Goal: Check status: Check status

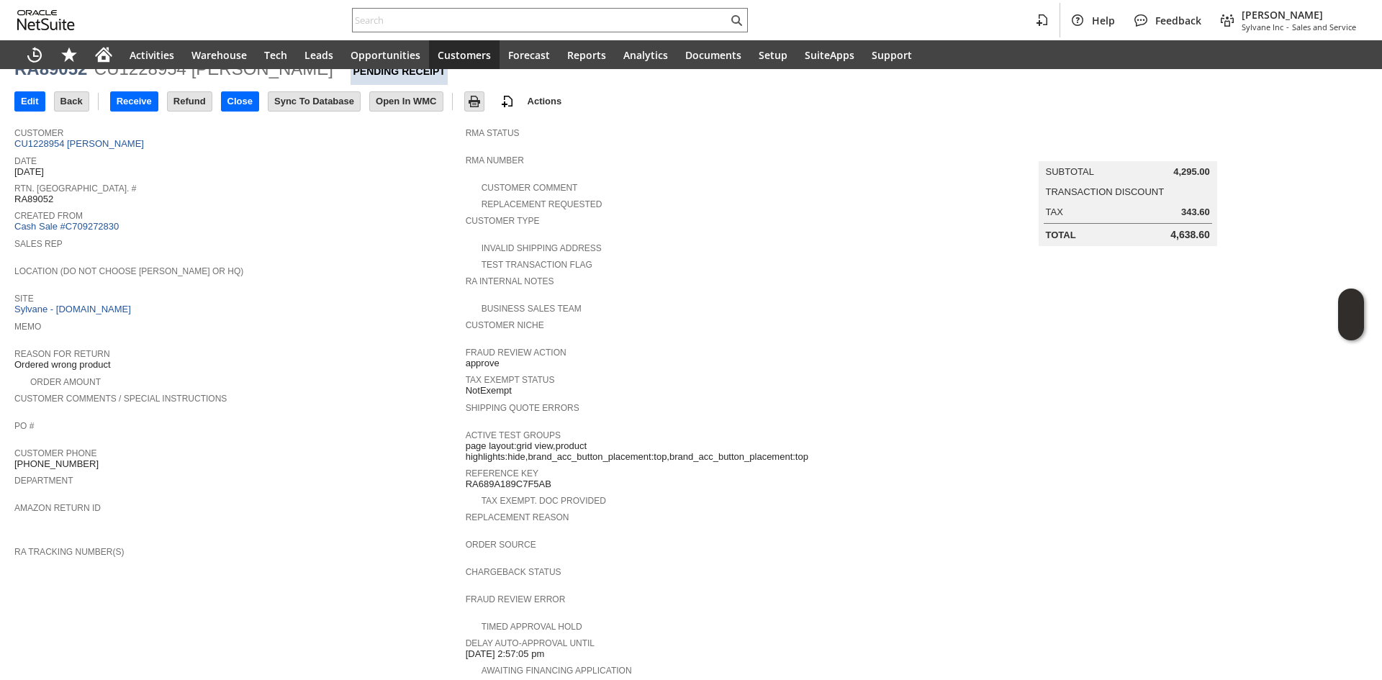
scroll to position [265, 0]
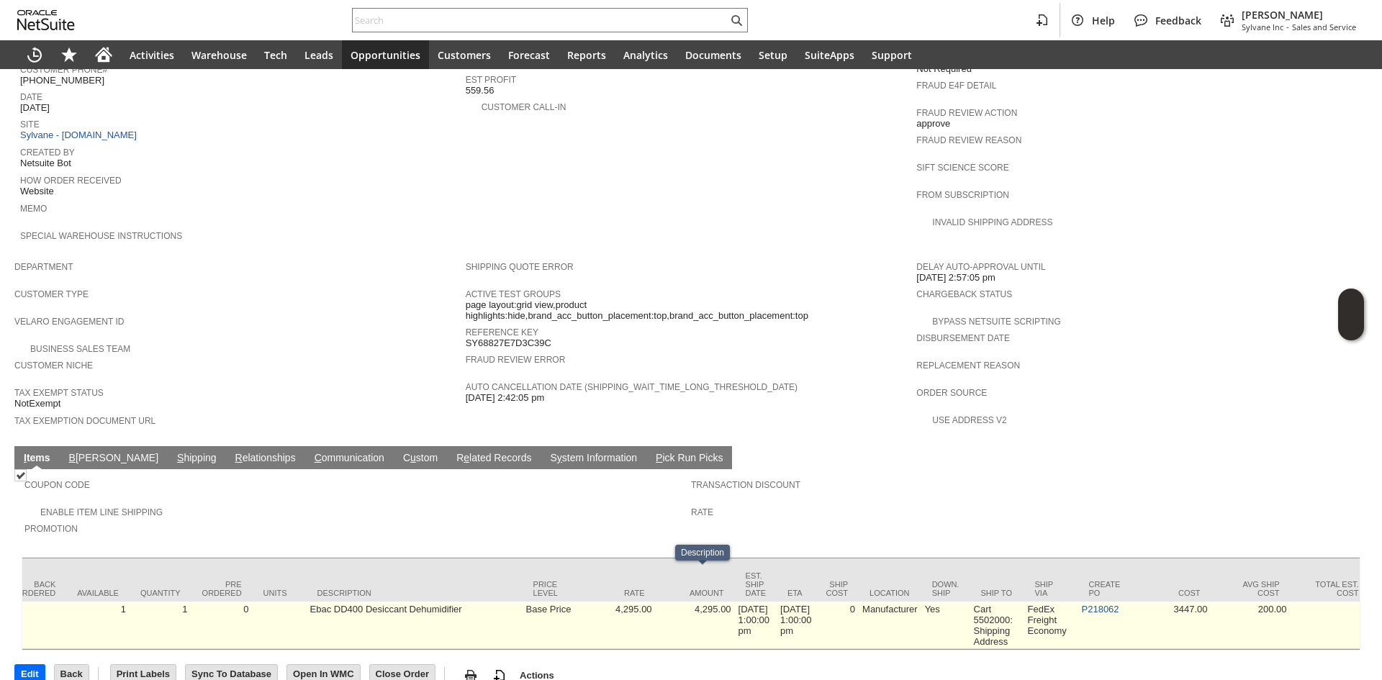
scroll to position [0, 609]
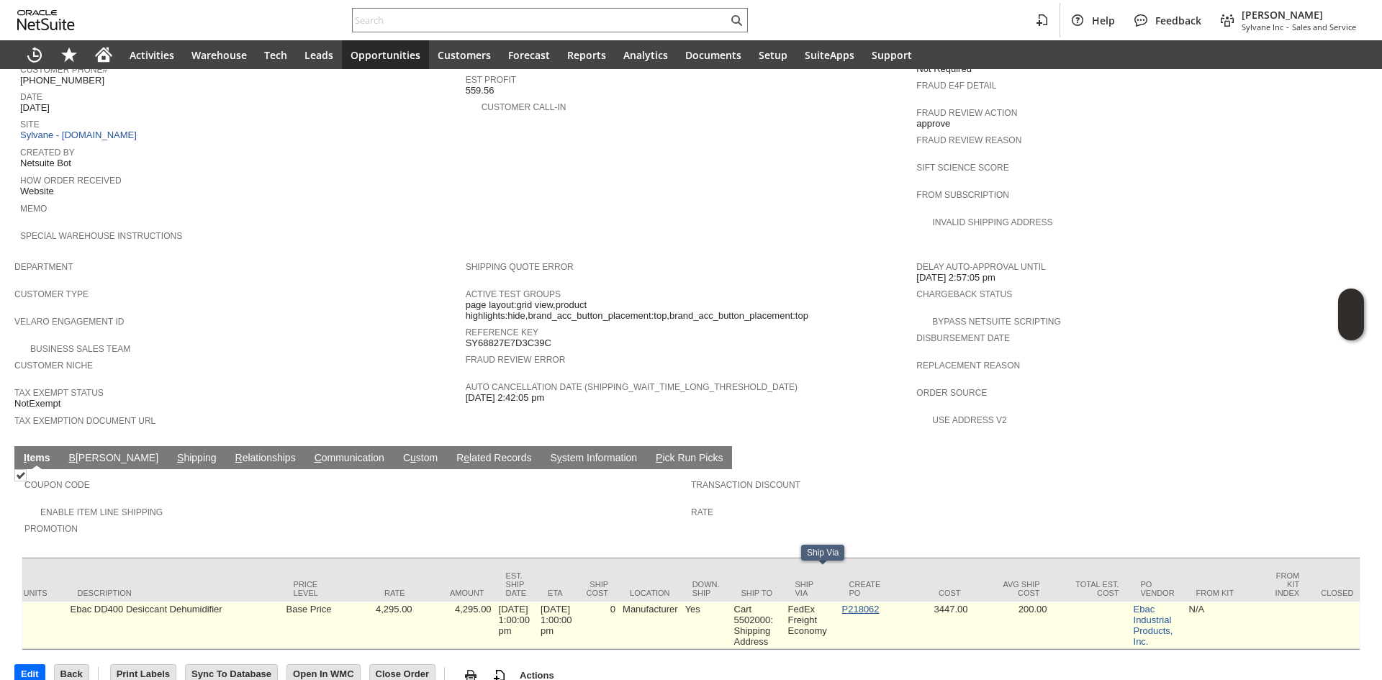
click at [862, 604] on link "P218062" at bounding box center [860, 609] width 37 height 11
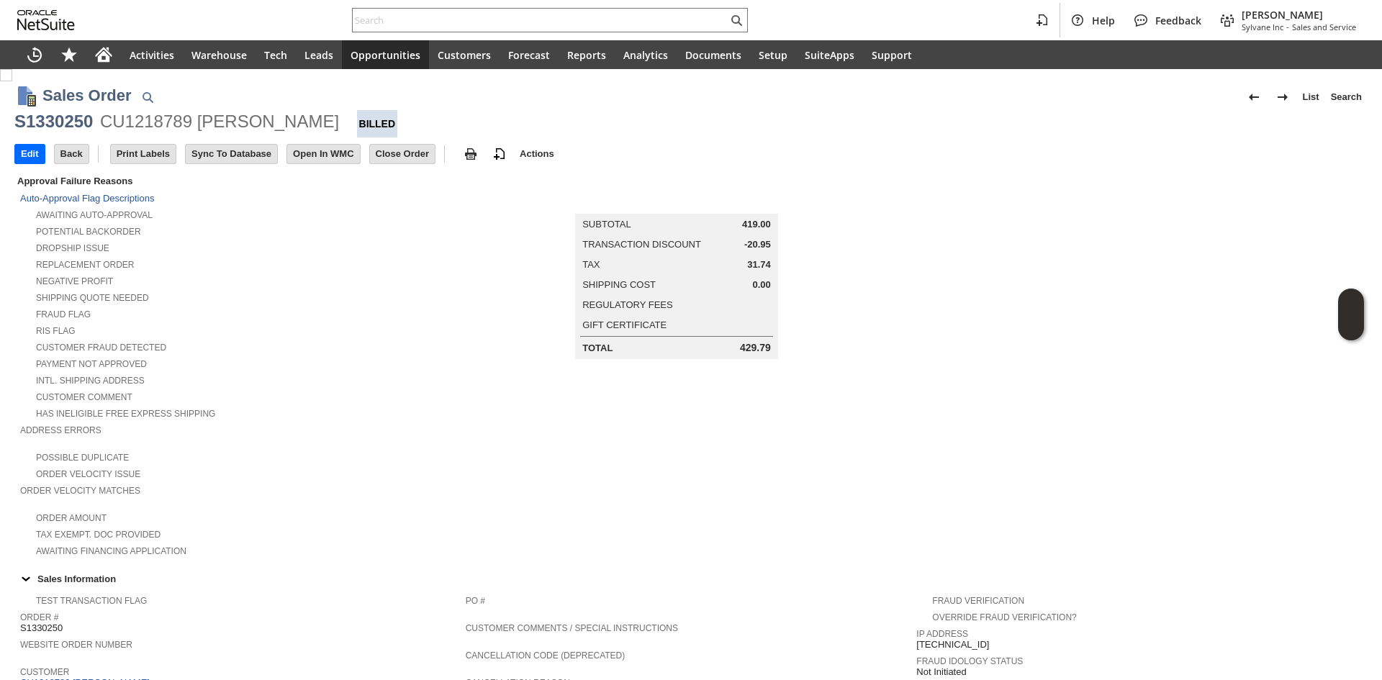
click at [133, 127] on div "CU1218789 Meg Coffin" at bounding box center [219, 121] width 239 height 23
copy div "CU1218789"
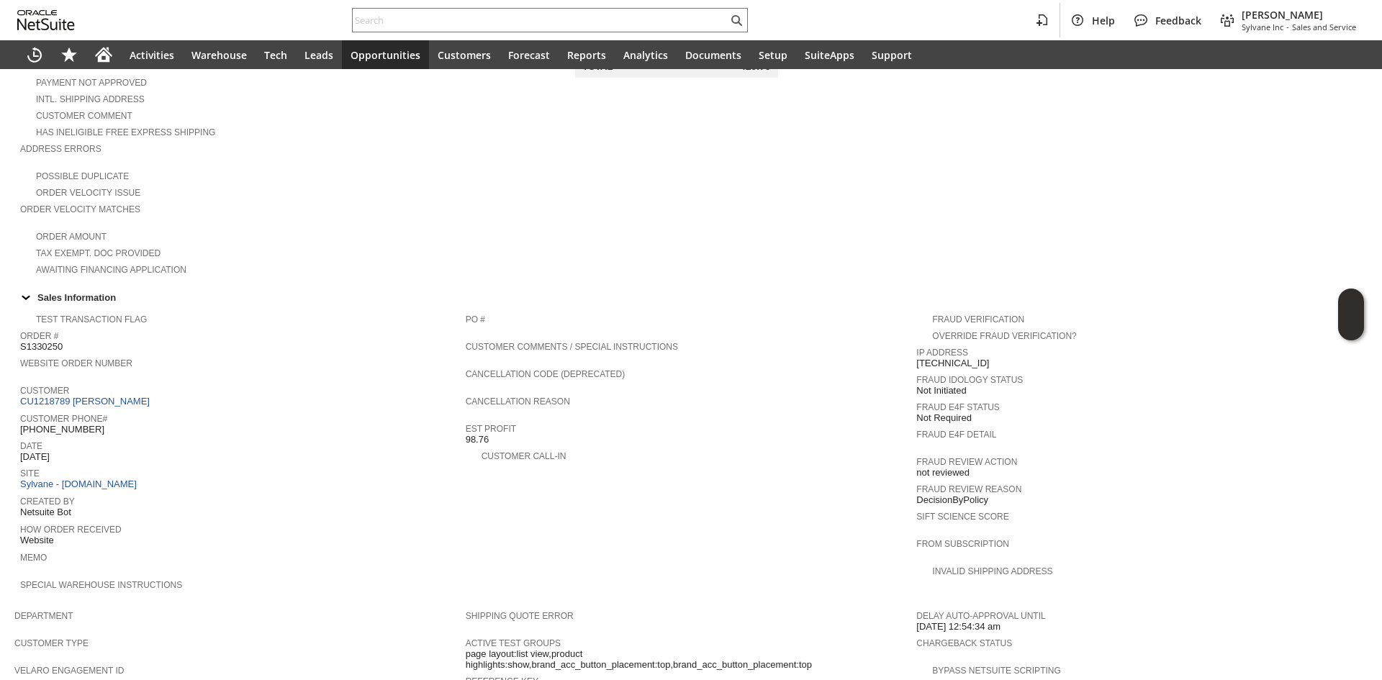
scroll to position [288, 0]
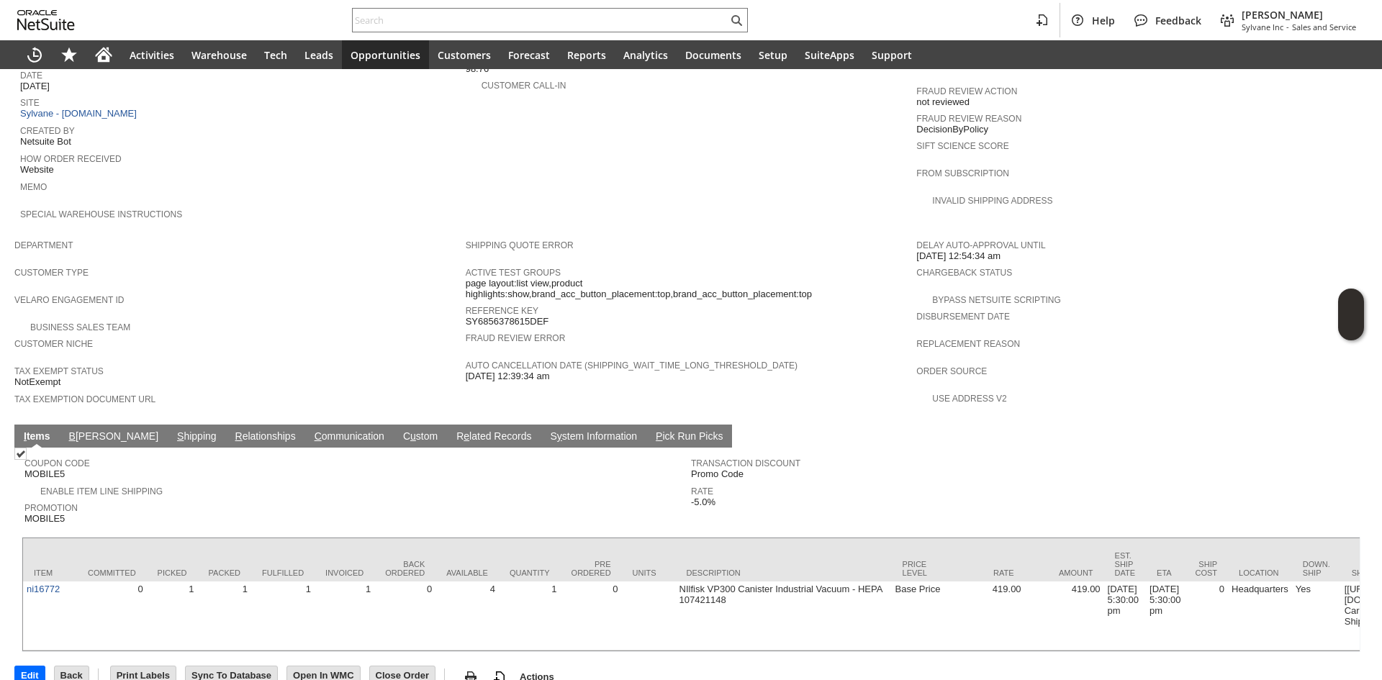
click at [168, 425] on td "S hipping" at bounding box center [197, 436] width 58 height 23
click at [173, 430] on link "S hipping" at bounding box center [196, 437] width 47 height 14
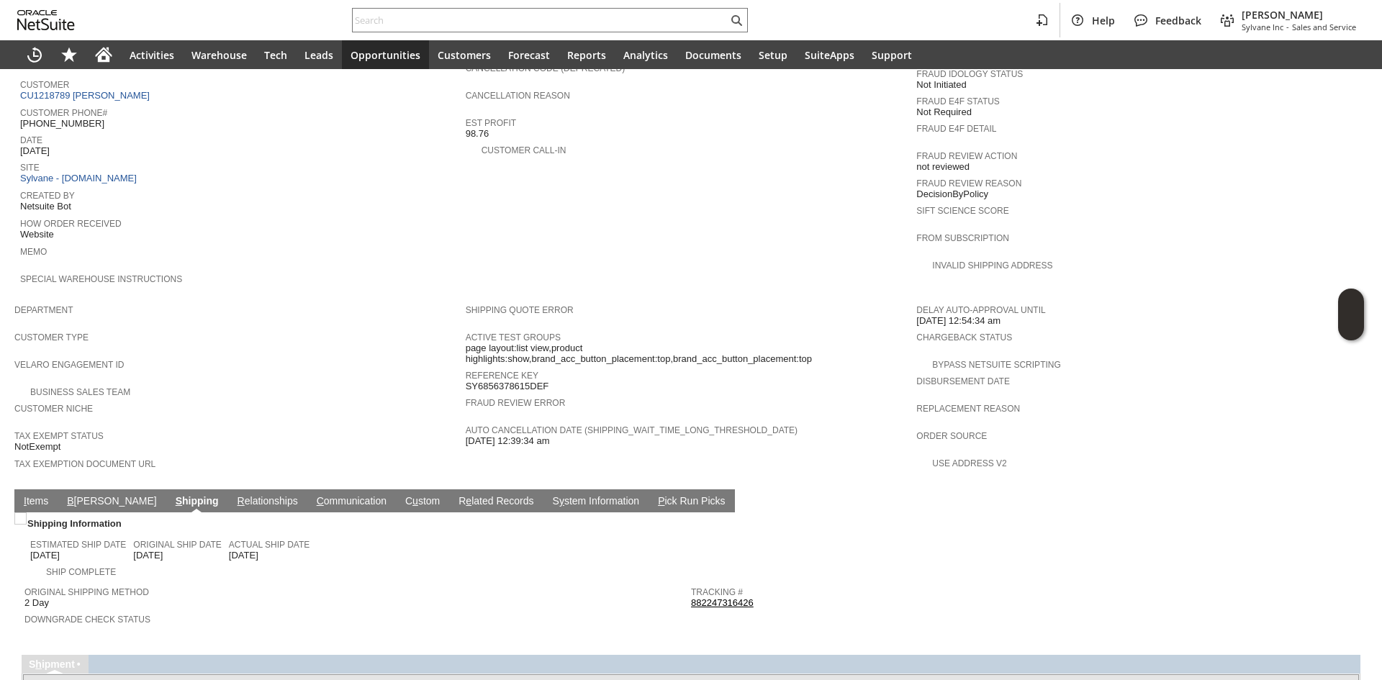
scroll to position [580, 0]
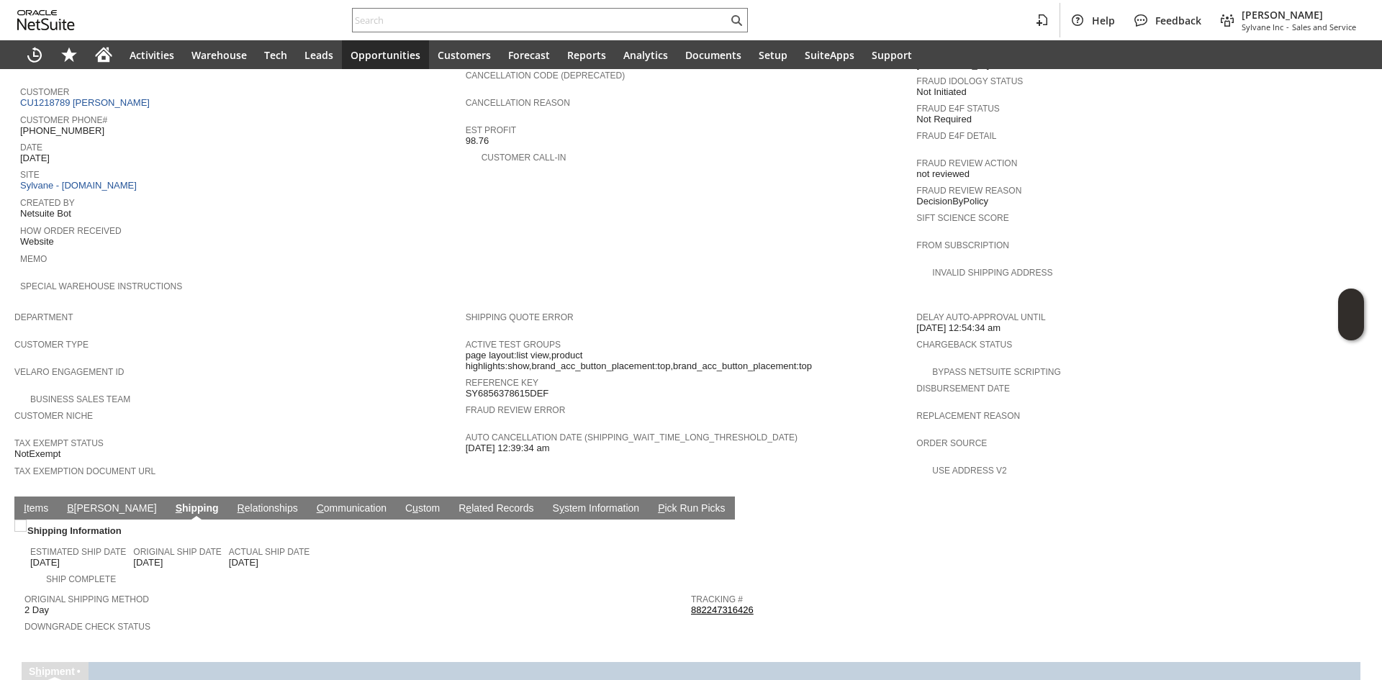
click at [725, 604] on link "882247316426" at bounding box center [722, 609] width 63 height 11
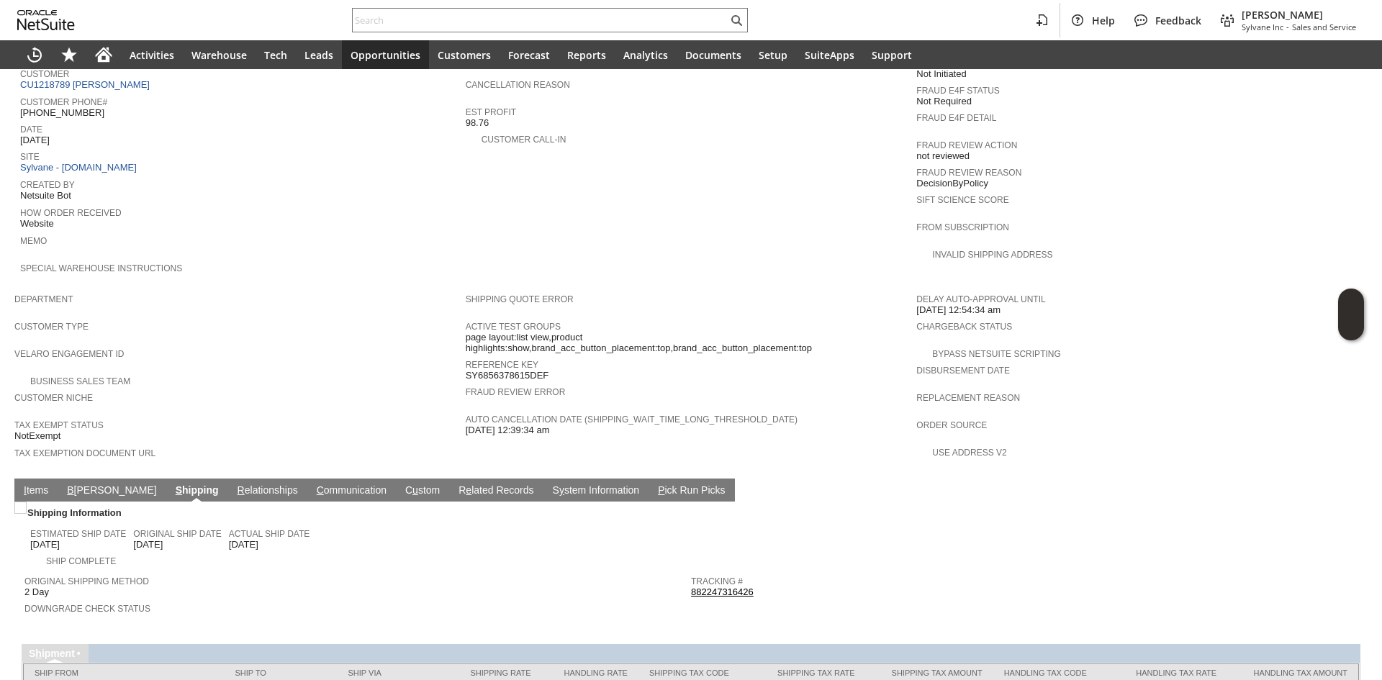
scroll to position [654, 0]
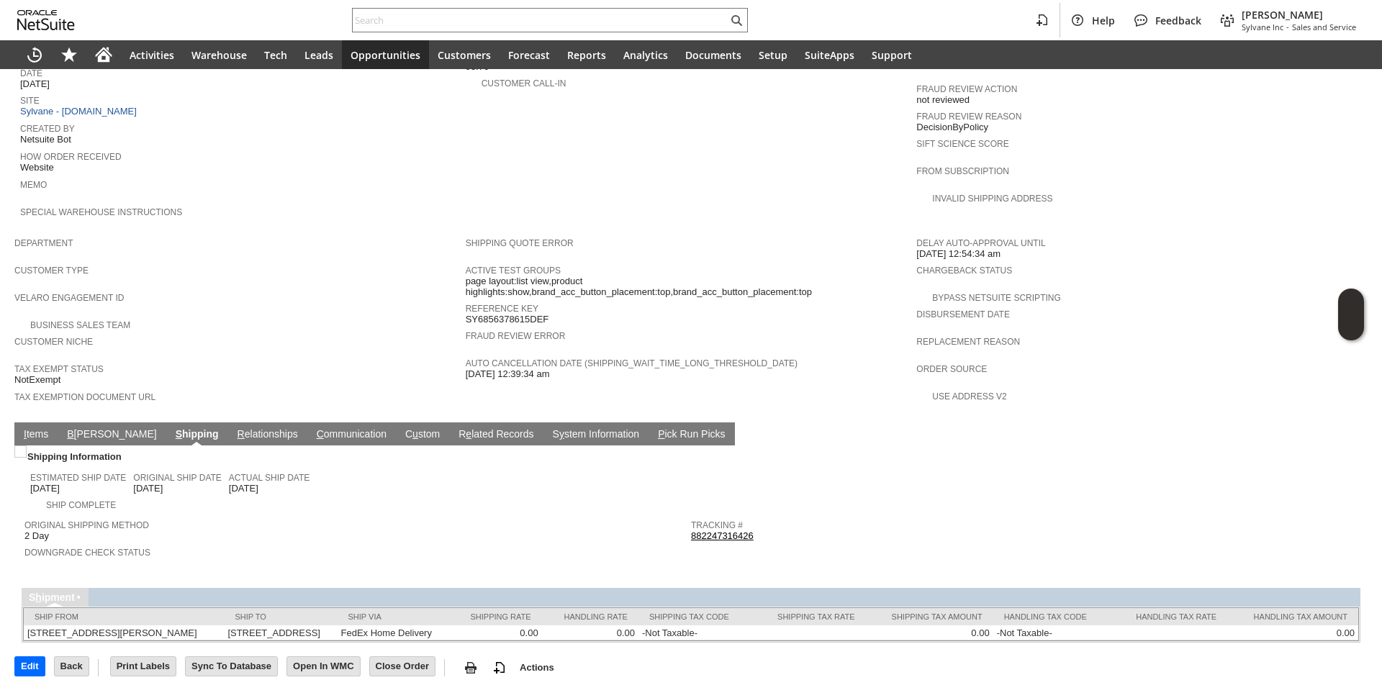
click at [53, 422] on td "I tems" at bounding box center [35, 433] width 43 height 23
click at [22, 428] on link "I tems" at bounding box center [36, 435] width 32 height 14
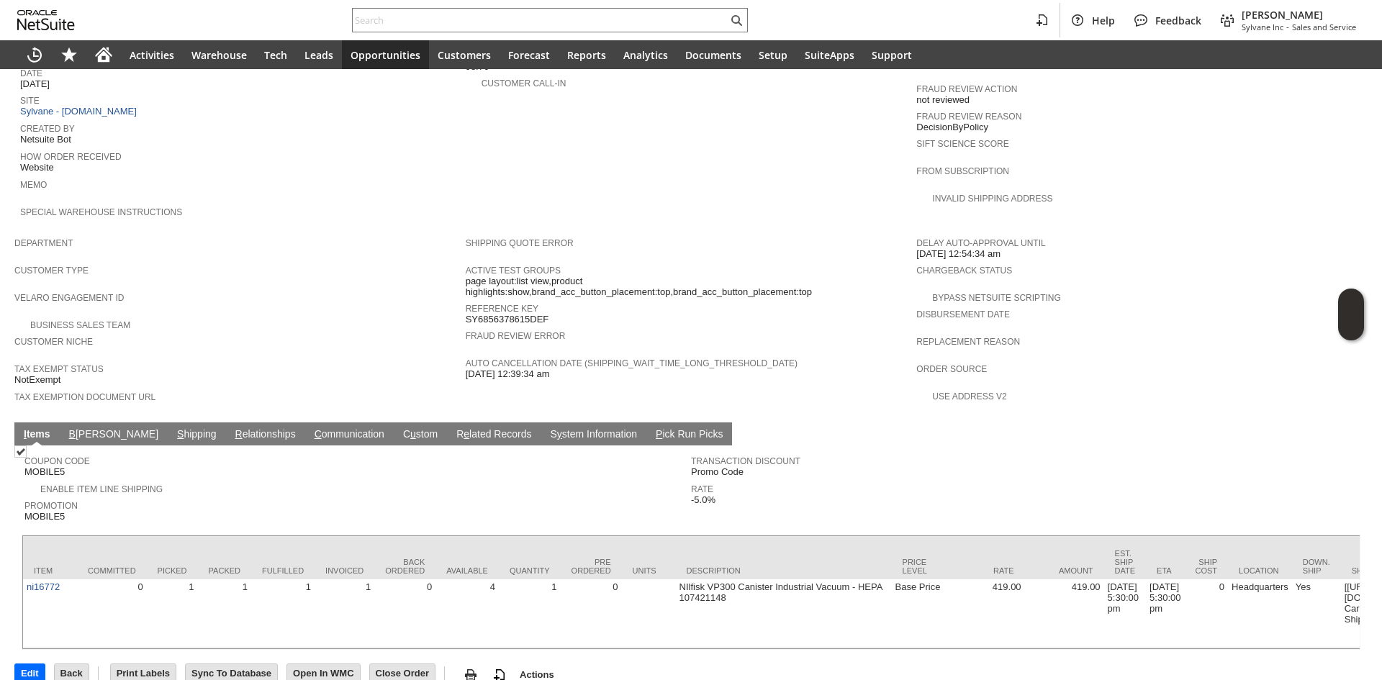
scroll to position [652, 0]
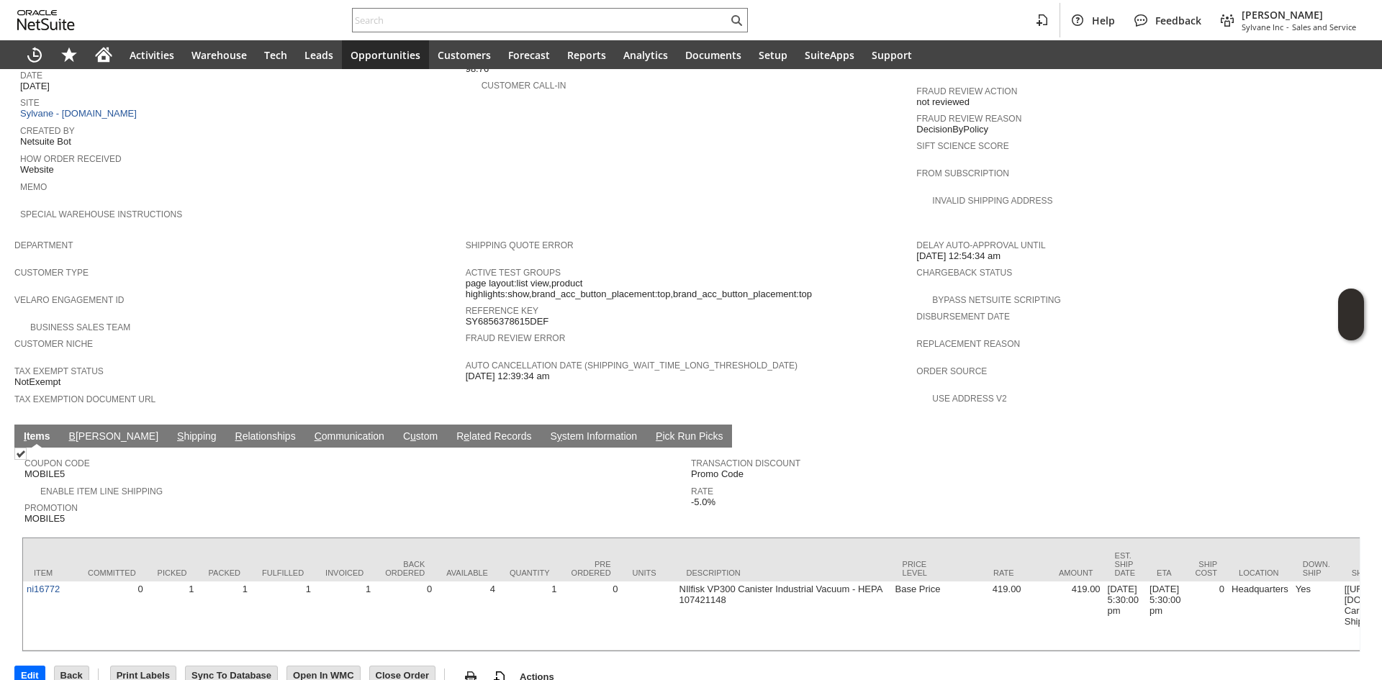
click at [35, 430] on link "I tems" at bounding box center [37, 437] width 34 height 14
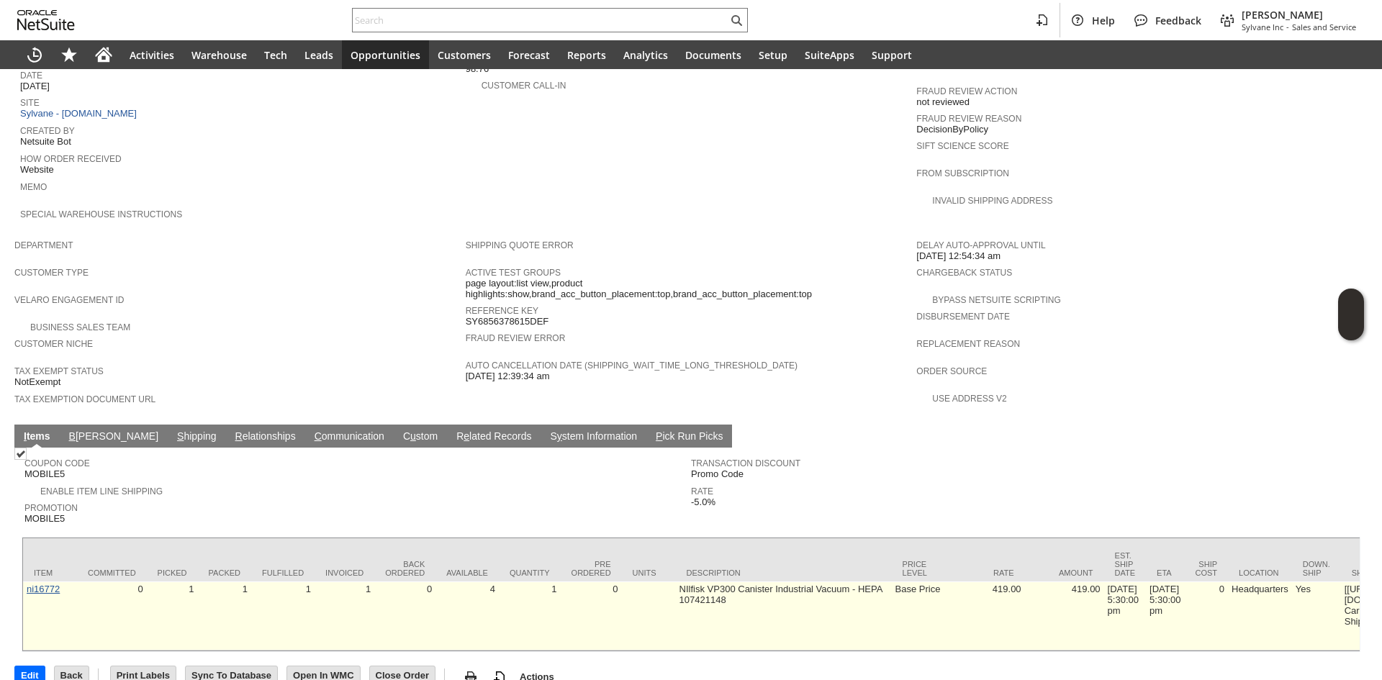
click at [40, 584] on link "ni16772" at bounding box center [43, 589] width 33 height 11
click at [57, 581] on td "ni16772" at bounding box center [50, 615] width 54 height 69
click at [57, 584] on link "ni16772" at bounding box center [43, 589] width 33 height 11
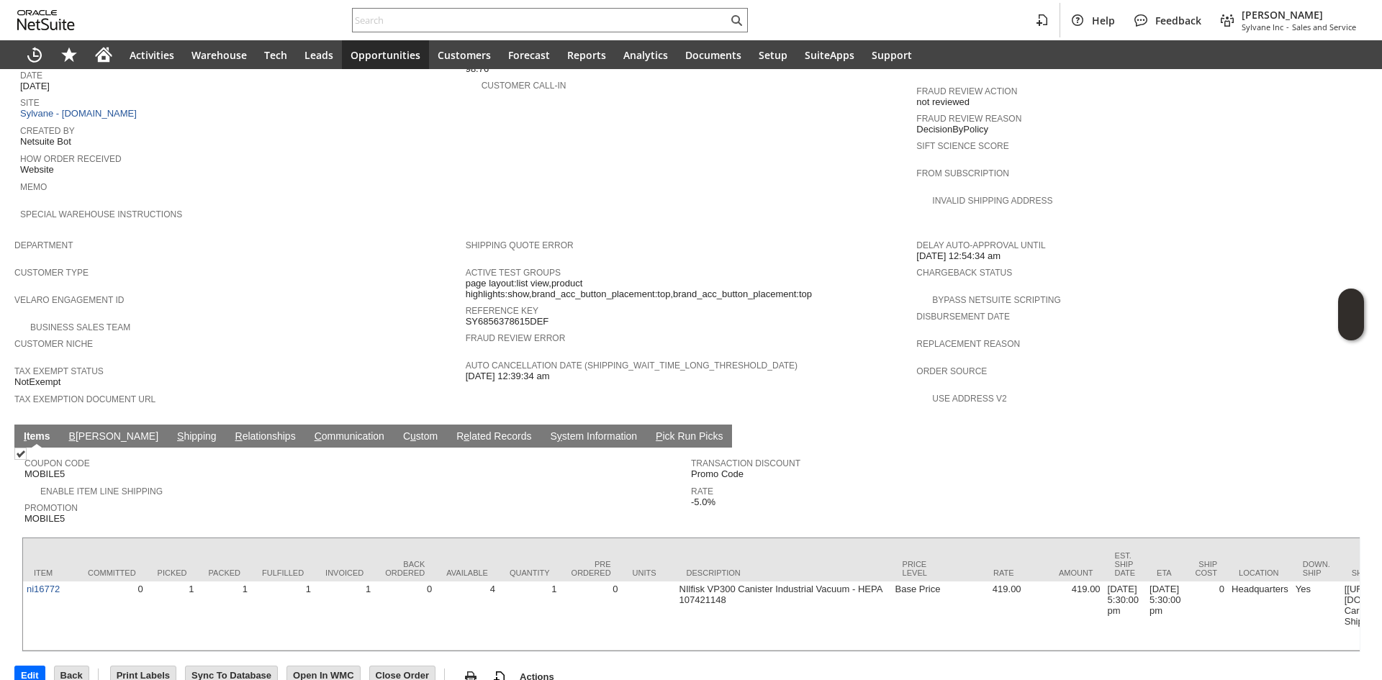
click at [398, 291] on span "Velaro Engagement ID" at bounding box center [236, 298] width 444 height 14
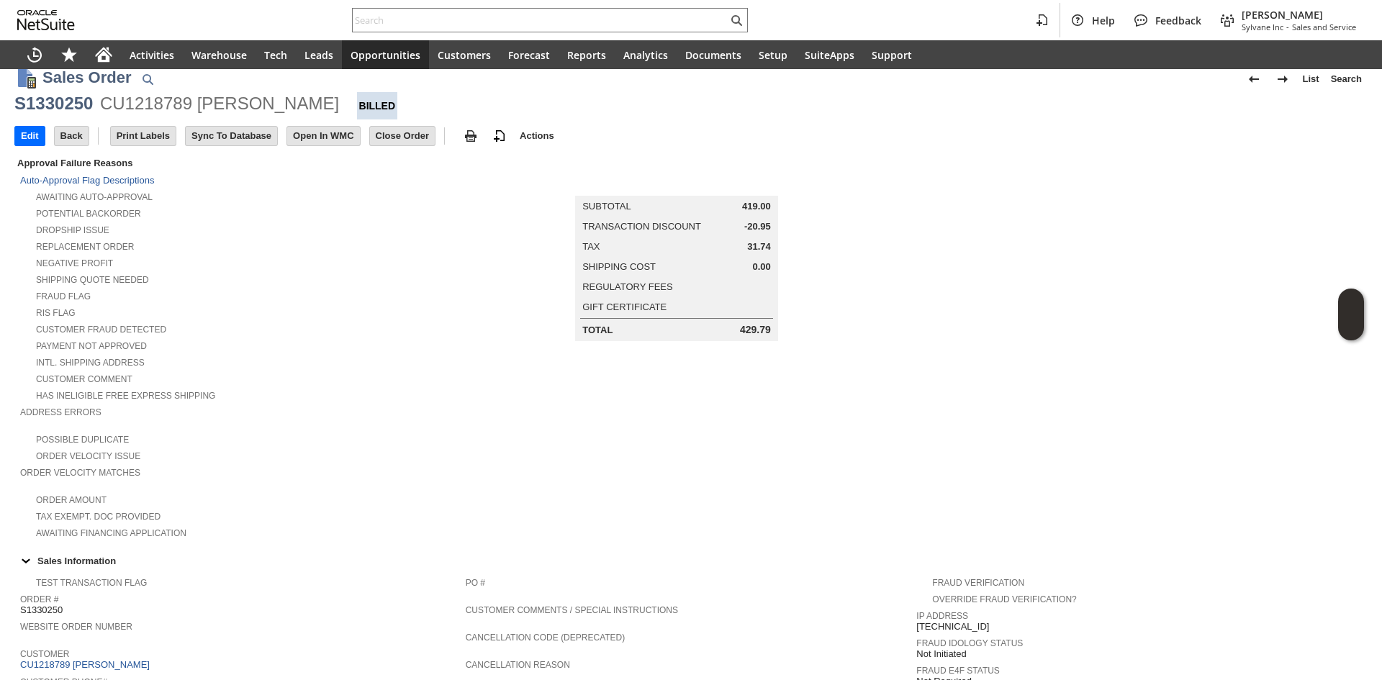
scroll to position [4, 0]
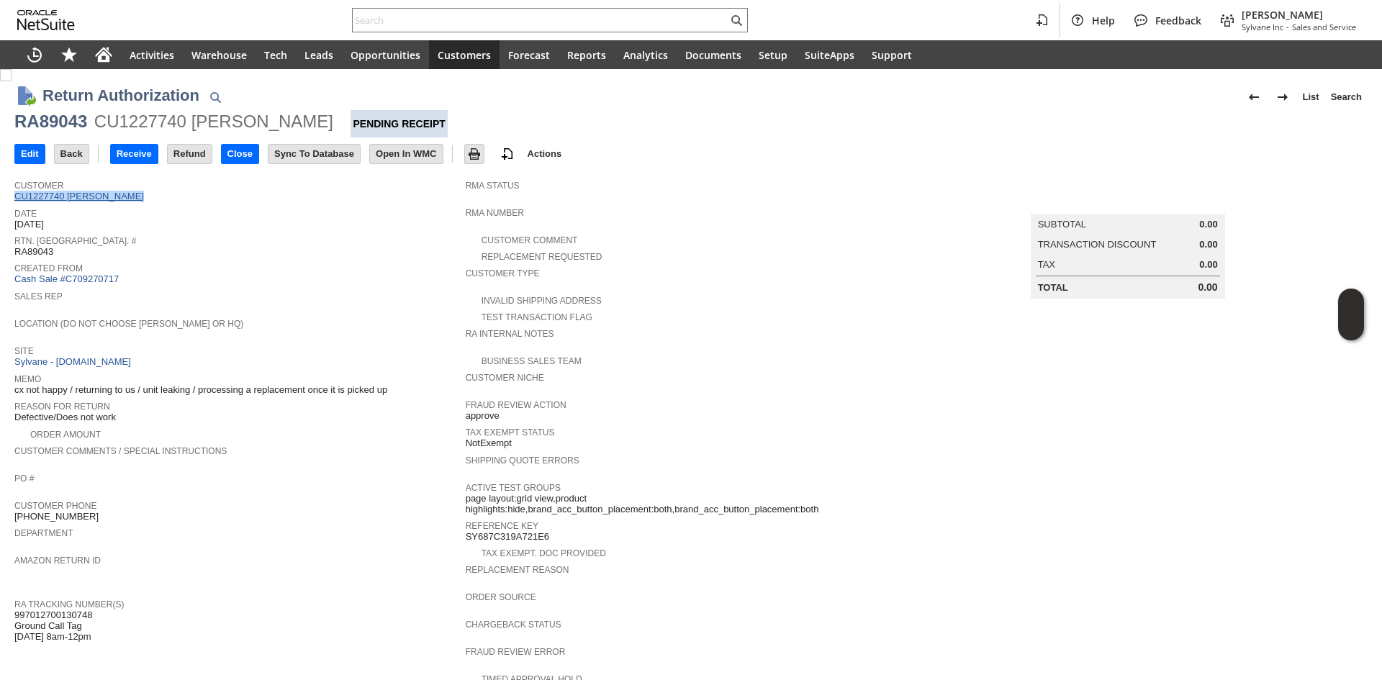
copy link "CU1227740 Paul C Tenney"
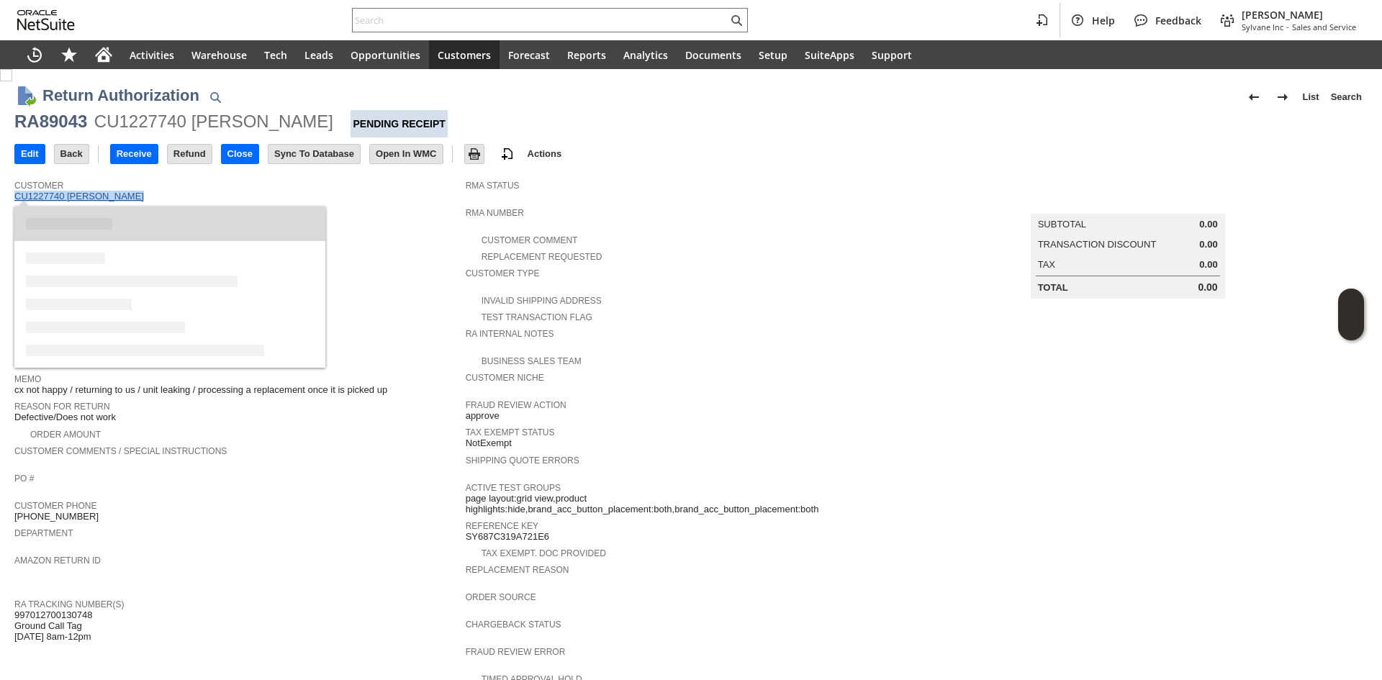
drag, startPoint x: 131, startPoint y: 196, endPoint x: 17, endPoint y: 197, distance: 113.7
click at [17, 197] on div "Customer CU1227740 Paul C Tenney" at bounding box center [236, 189] width 444 height 27
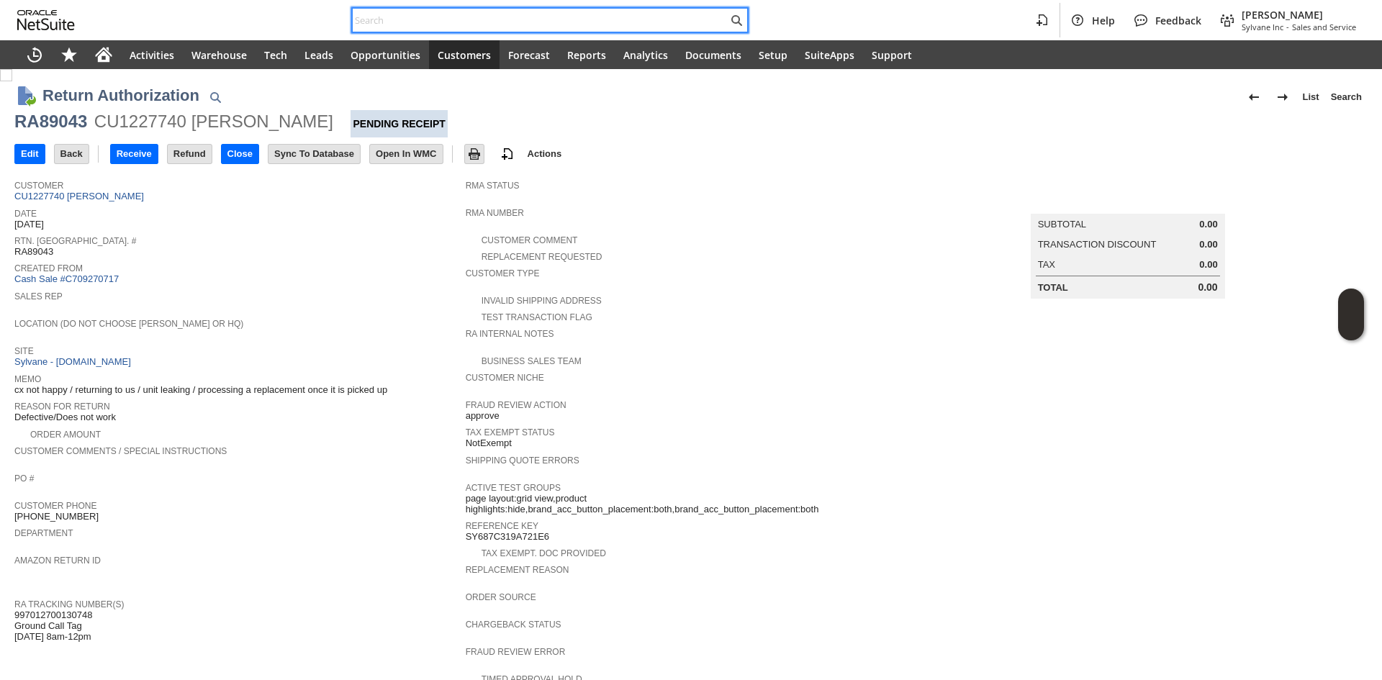
paste input "SY681AA98ABC842"
click at [487, 16] on input "text" at bounding box center [540, 20] width 375 height 17
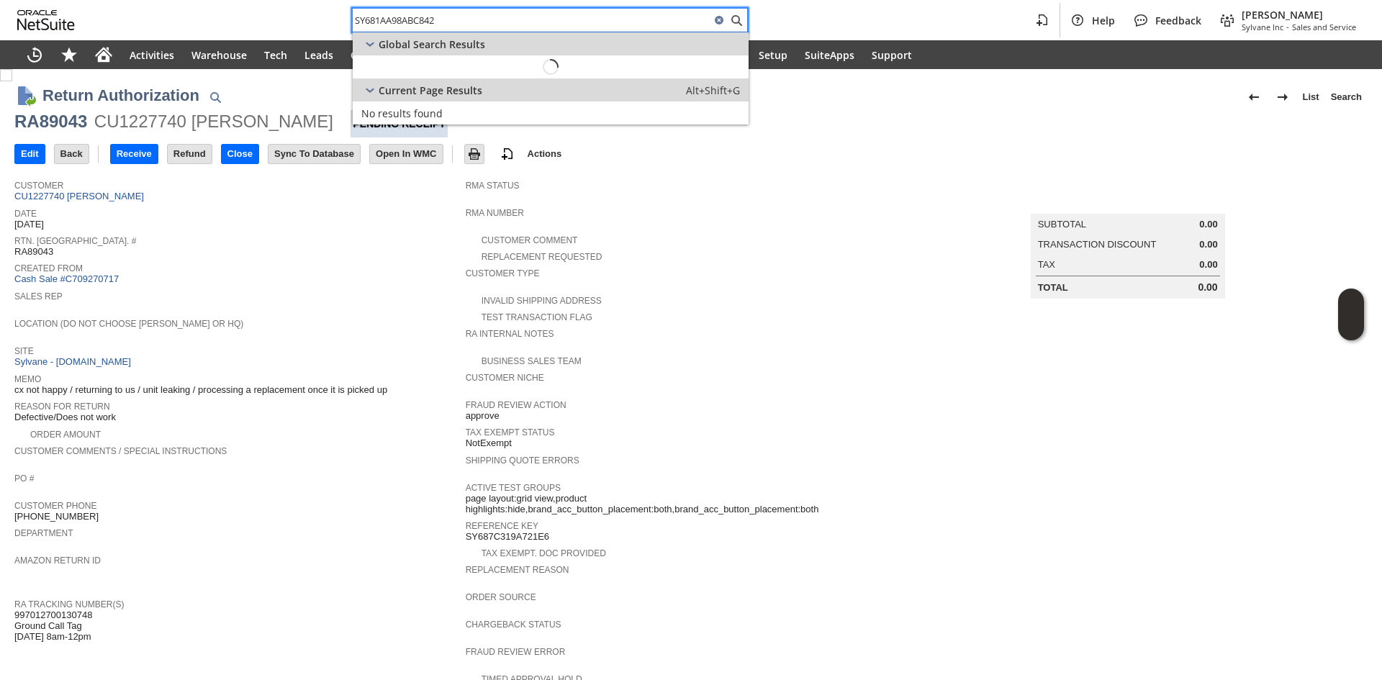
type input "SY681AA98ABC842"
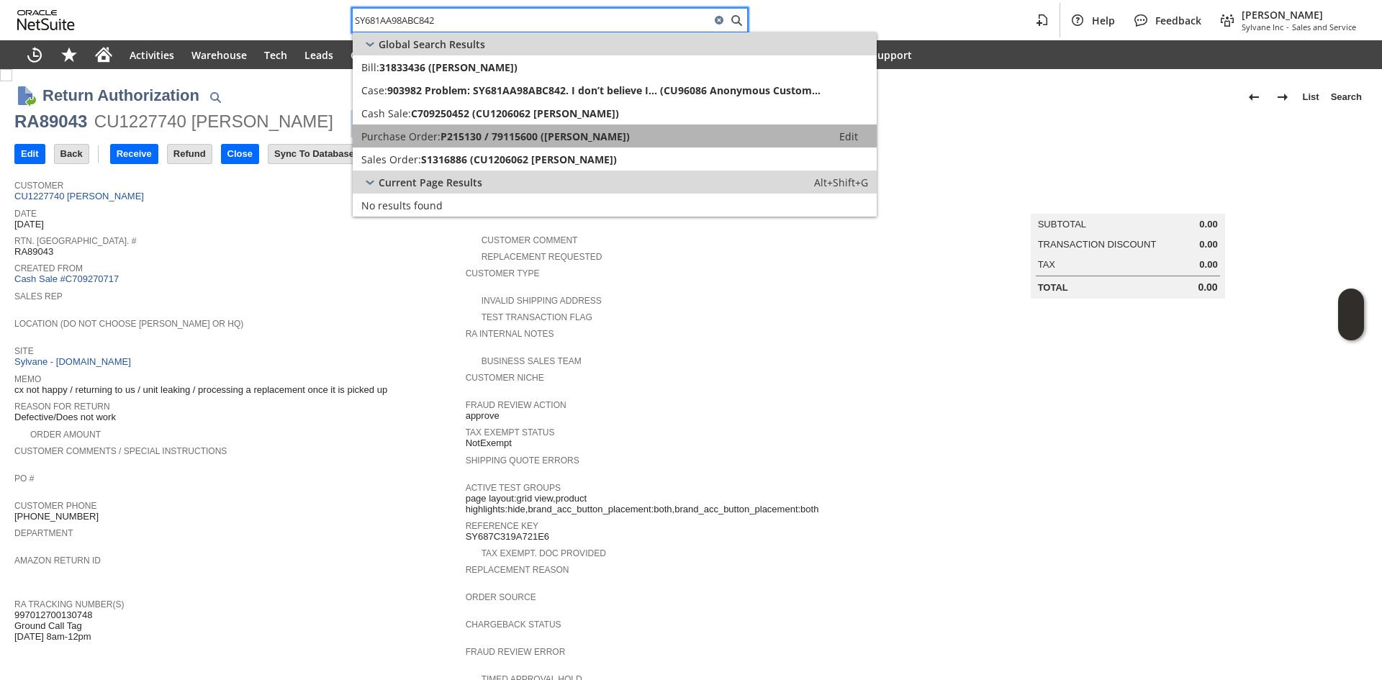
click at [517, 142] on span "P215130 / 79115600 ([PERSON_NAME])" at bounding box center [534, 137] width 189 height 14
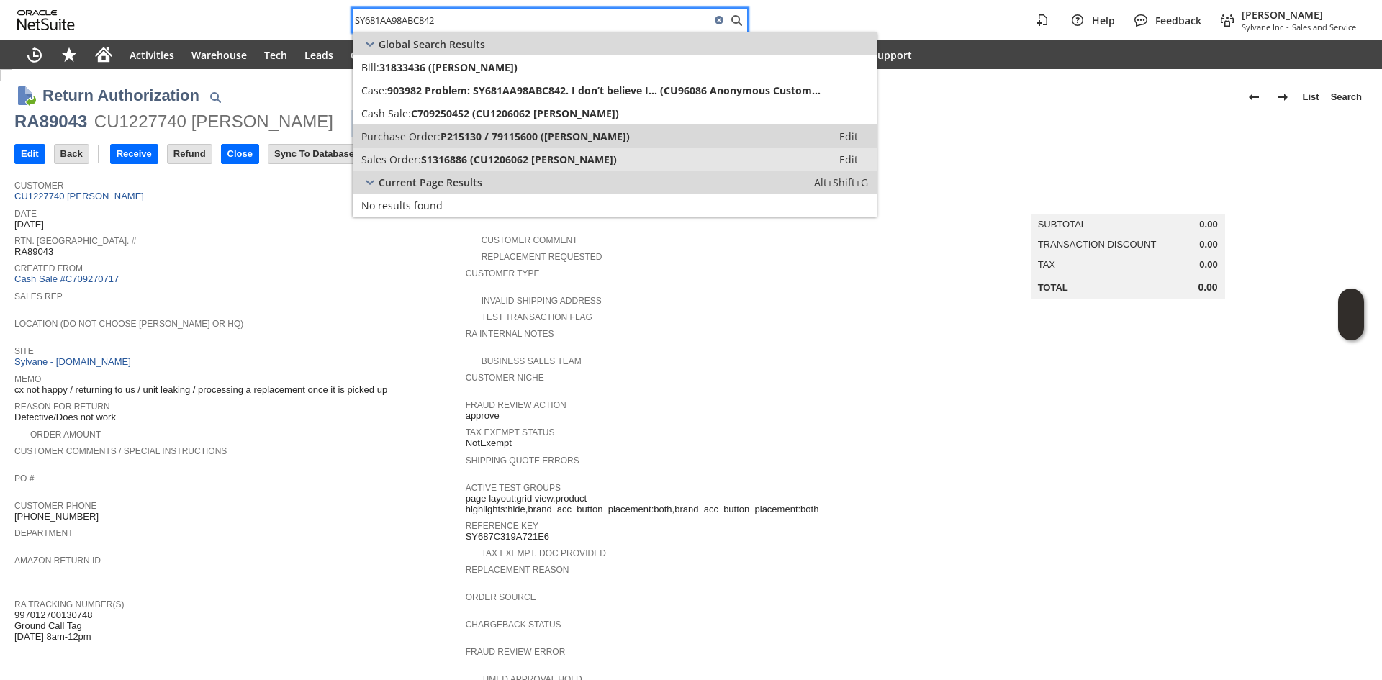
click at [512, 161] on span "S1316886 (CU1206062 [PERSON_NAME])" at bounding box center [519, 160] width 196 height 14
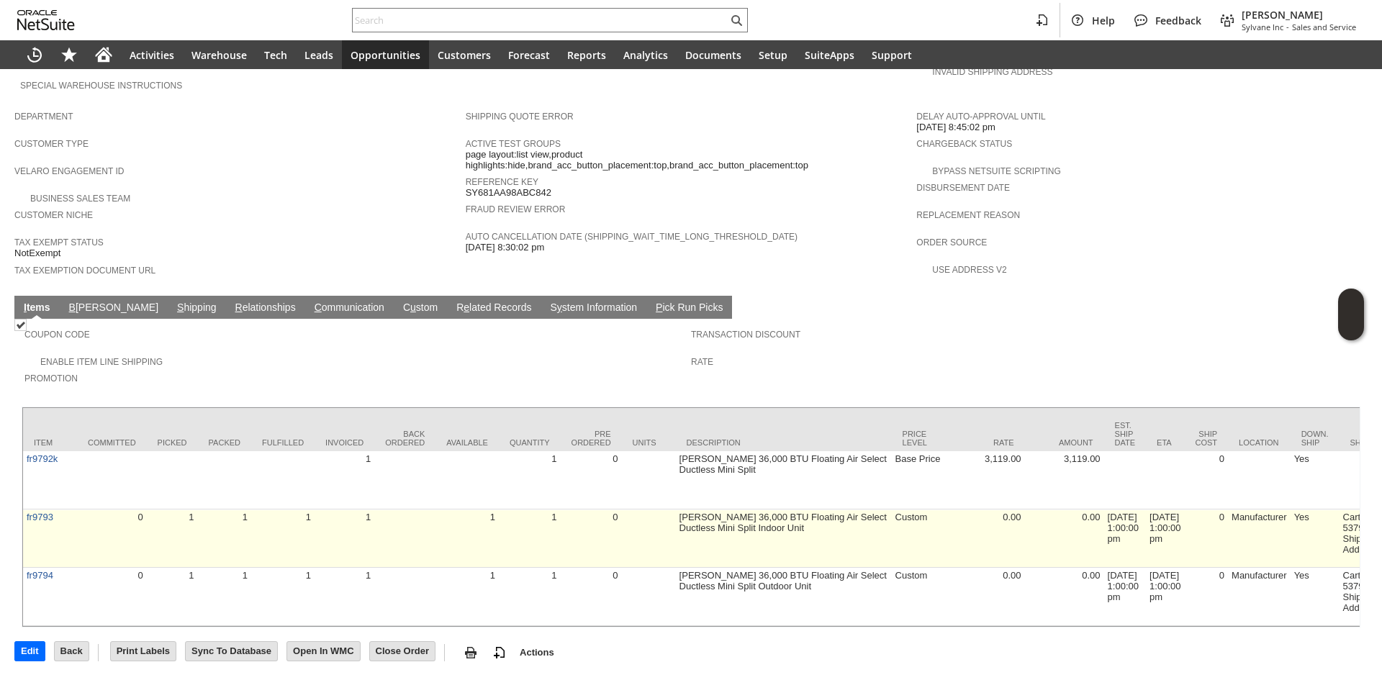
scroll to position [812, 0]
drag, startPoint x: 699, startPoint y: 474, endPoint x: 715, endPoint y: 501, distance: 31.6
click at [715, 510] on td "[PERSON_NAME] 36,000 BTU Floating Air Select Ductless Mini Split Indoor Unit" at bounding box center [784, 539] width 216 height 58
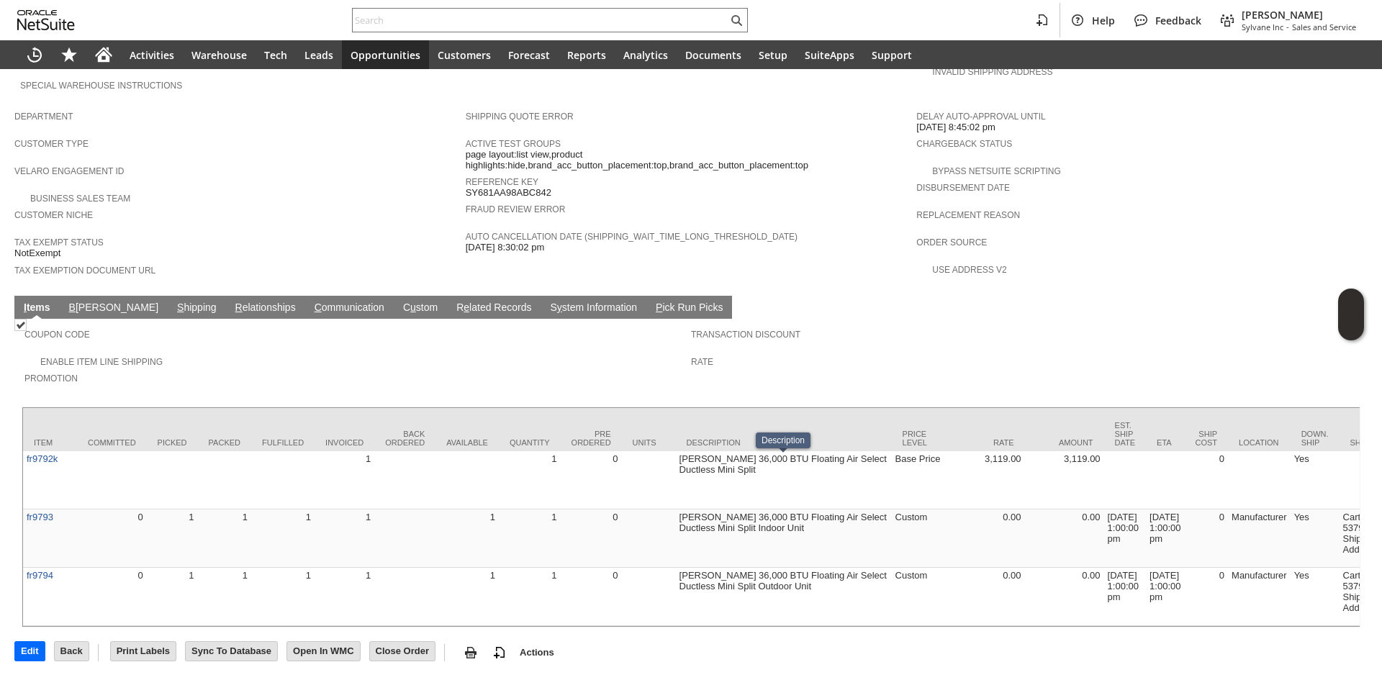
click at [173, 302] on link "S hipping" at bounding box center [196, 309] width 47 height 14
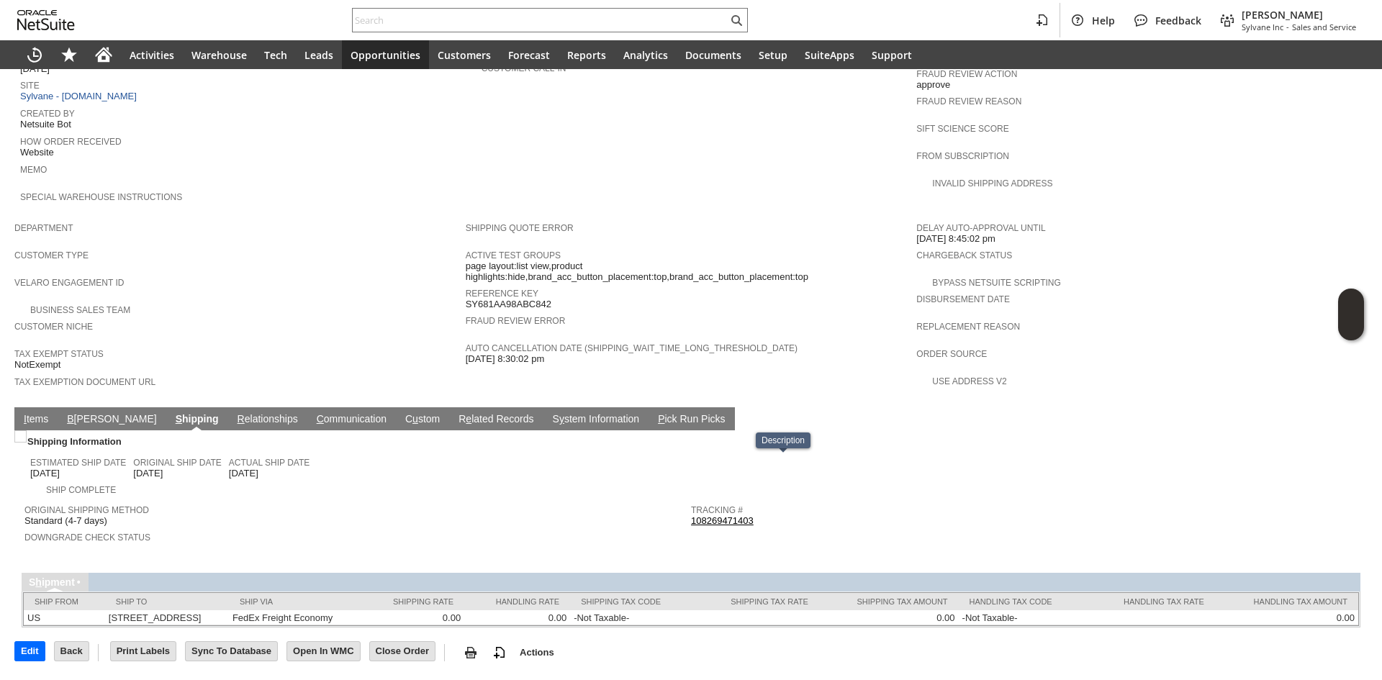
scroll to position [635, 0]
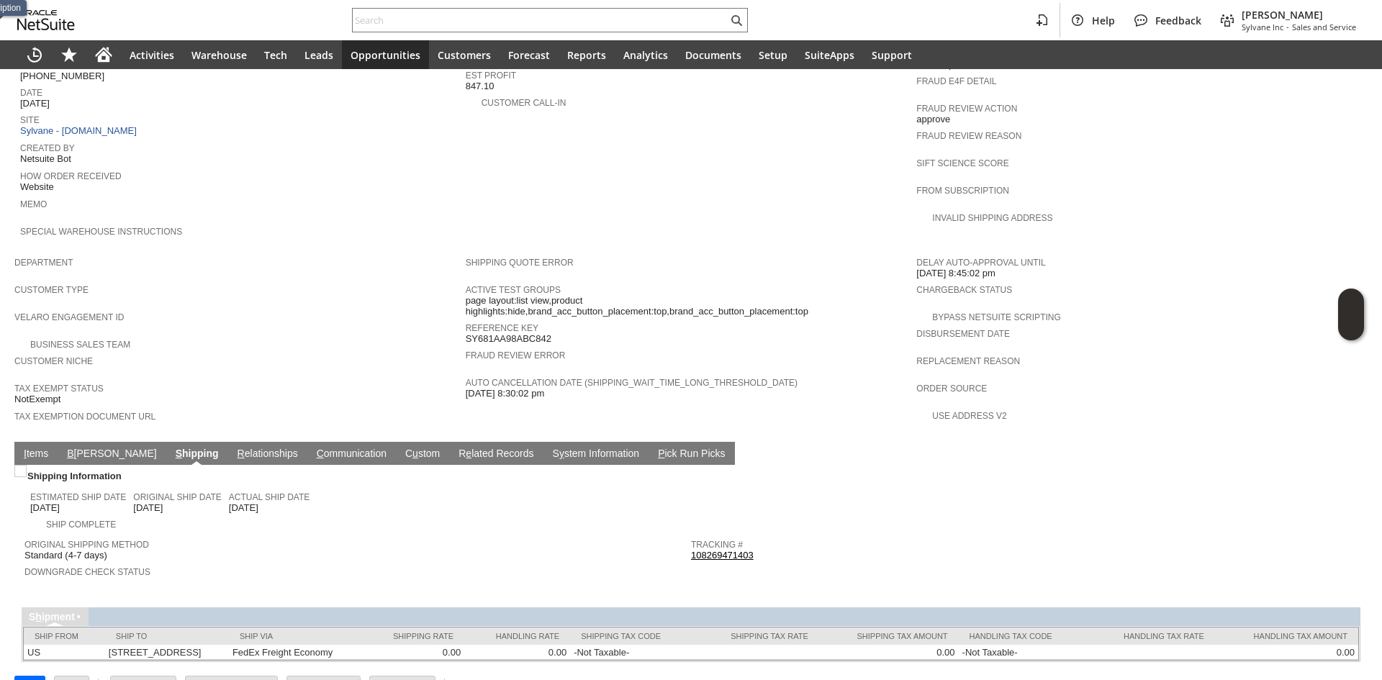
click at [733, 550] on link "108269471403" at bounding box center [722, 555] width 63 height 11
click at [47, 448] on link "I tems" at bounding box center [36, 455] width 32 height 14
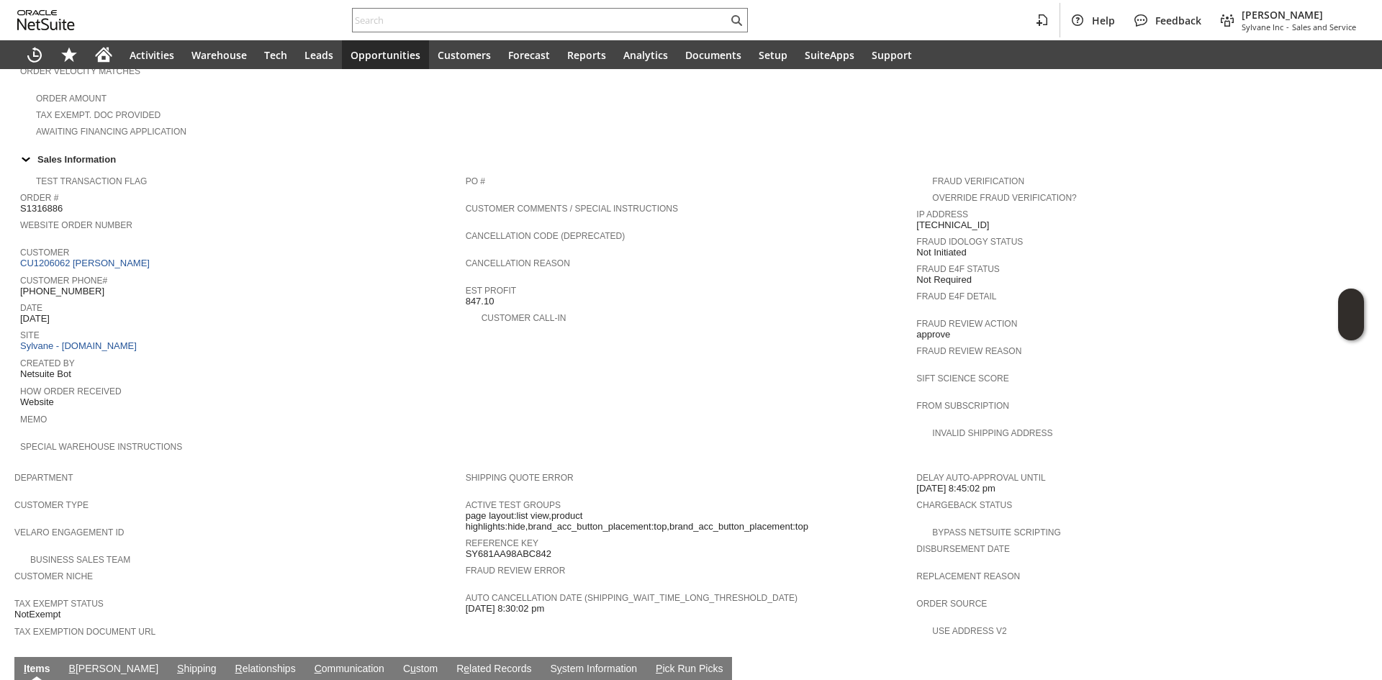
scroll to position [419, 0]
click at [97, 258] on link "CU1206062 Adam Walker" at bounding box center [86, 263] width 133 height 11
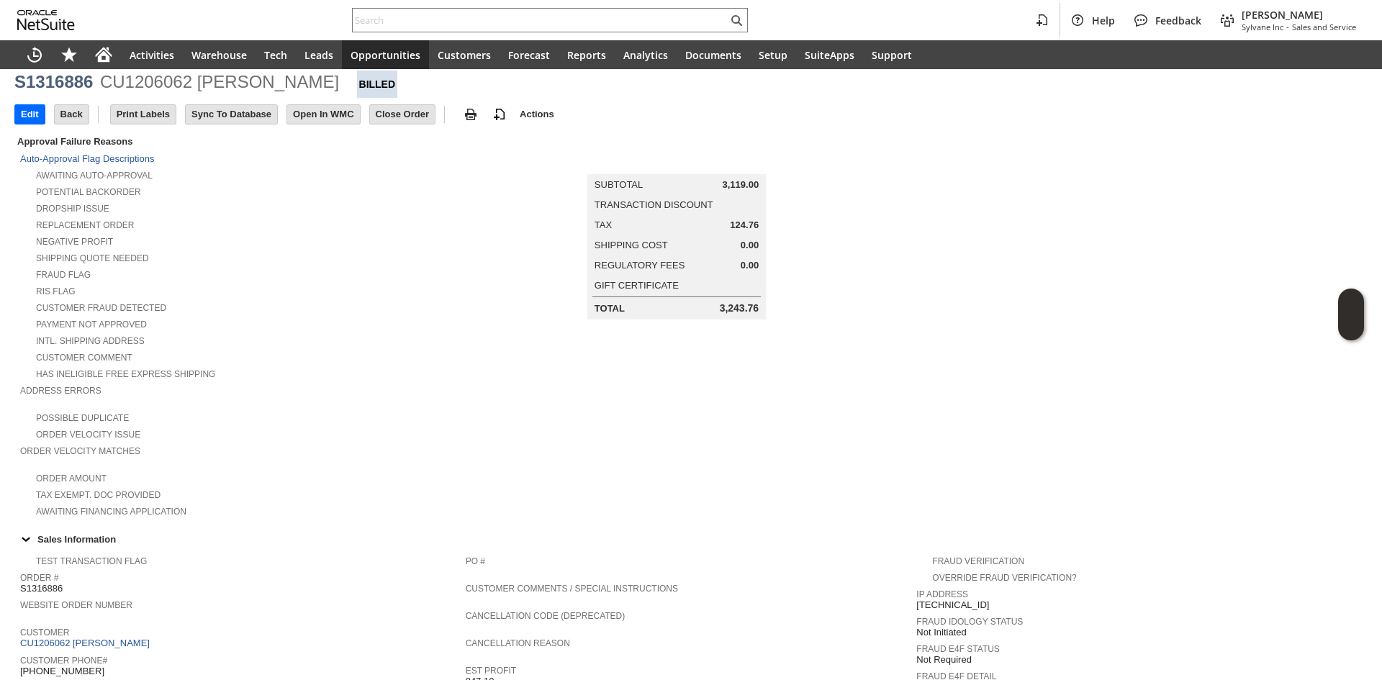
scroll to position [20, 0]
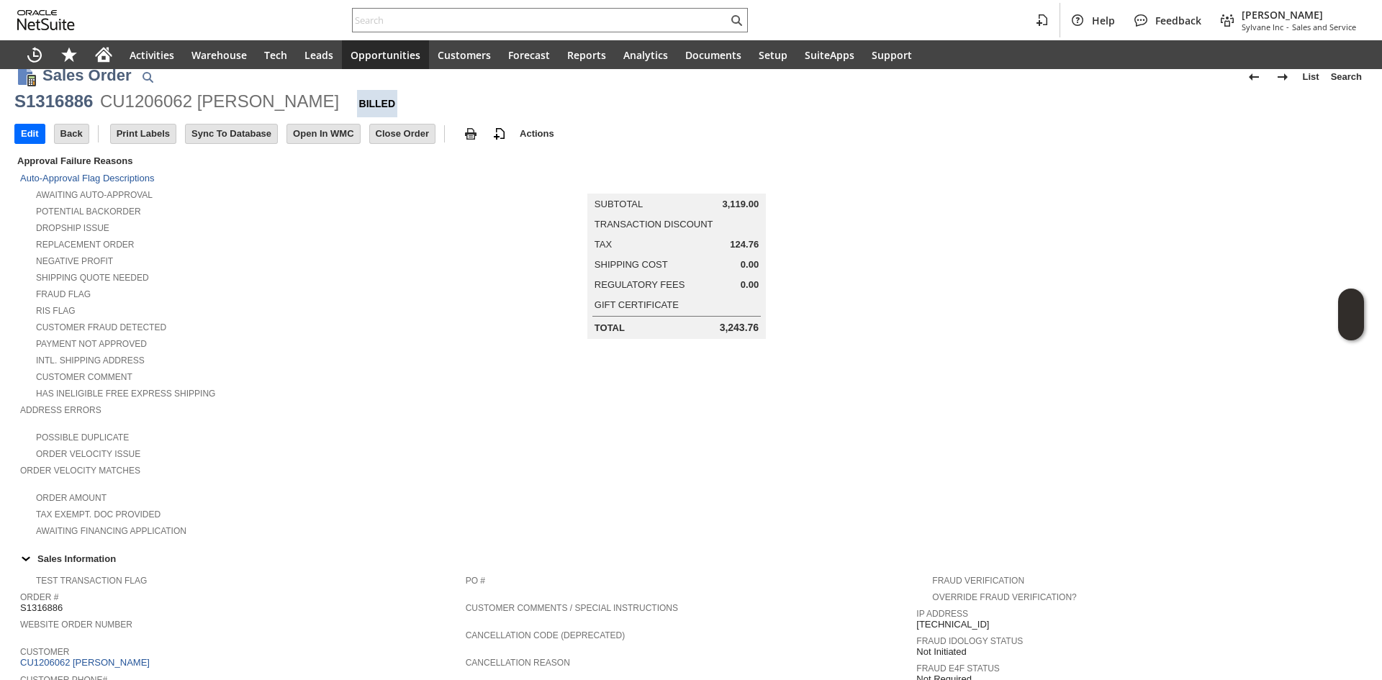
click at [170, 121] on td "Print Labels" at bounding box center [147, 133] width 75 height 27
click at [173, 96] on div "CU1206062 Adam Walker" at bounding box center [219, 101] width 239 height 23
copy div "CU1206062"
click at [173, 96] on div "CU1206062 Adam Walker" at bounding box center [219, 101] width 239 height 23
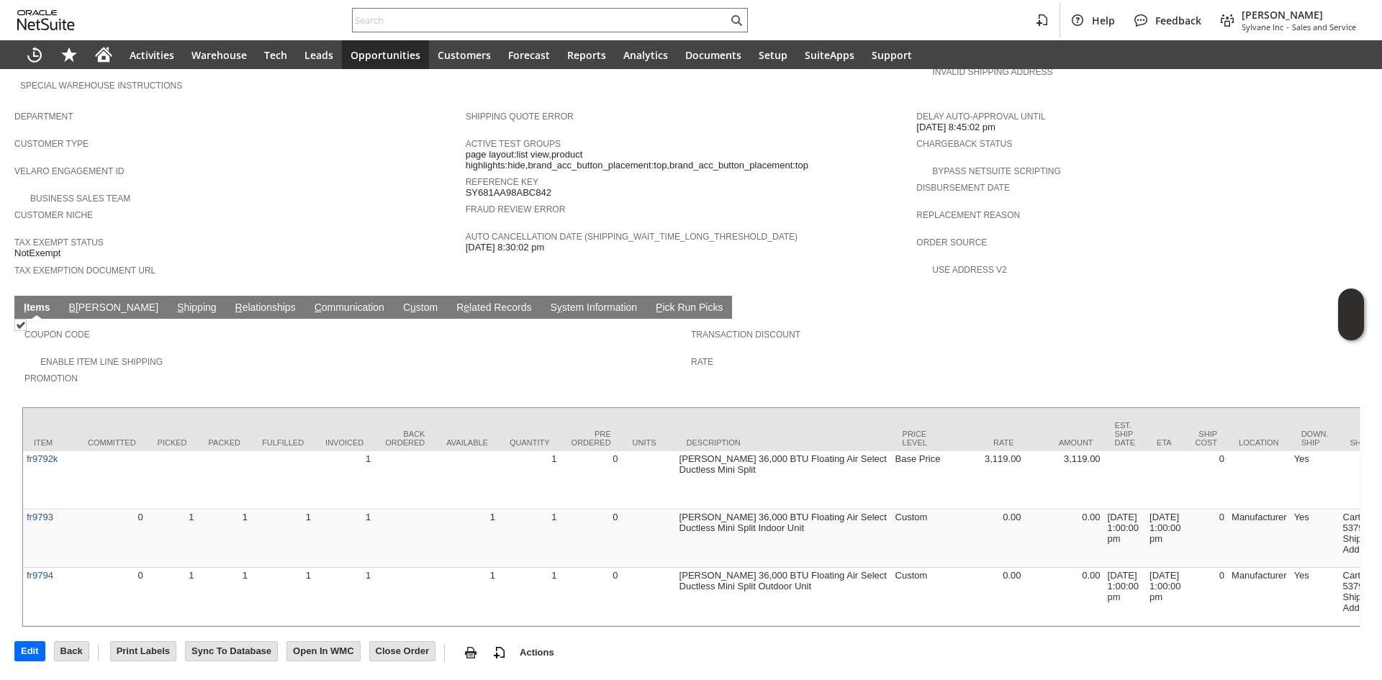
scroll to position [812, 0]
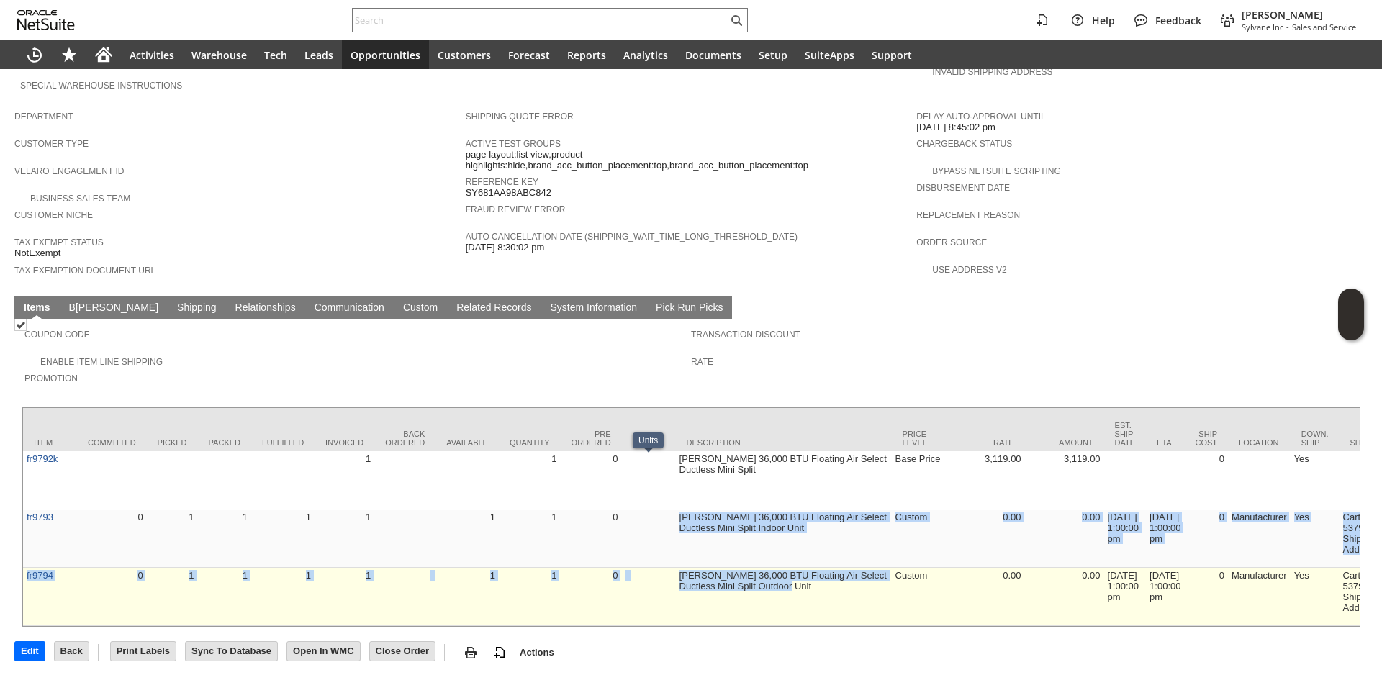
drag, startPoint x: 669, startPoint y: 535, endPoint x: 770, endPoint y: 559, distance: 103.7
click at [770, 568] on td "Friedrich 36,000 BTU Floating Air Select Ductless Mini Split Outdoor Unit" at bounding box center [784, 597] width 216 height 58
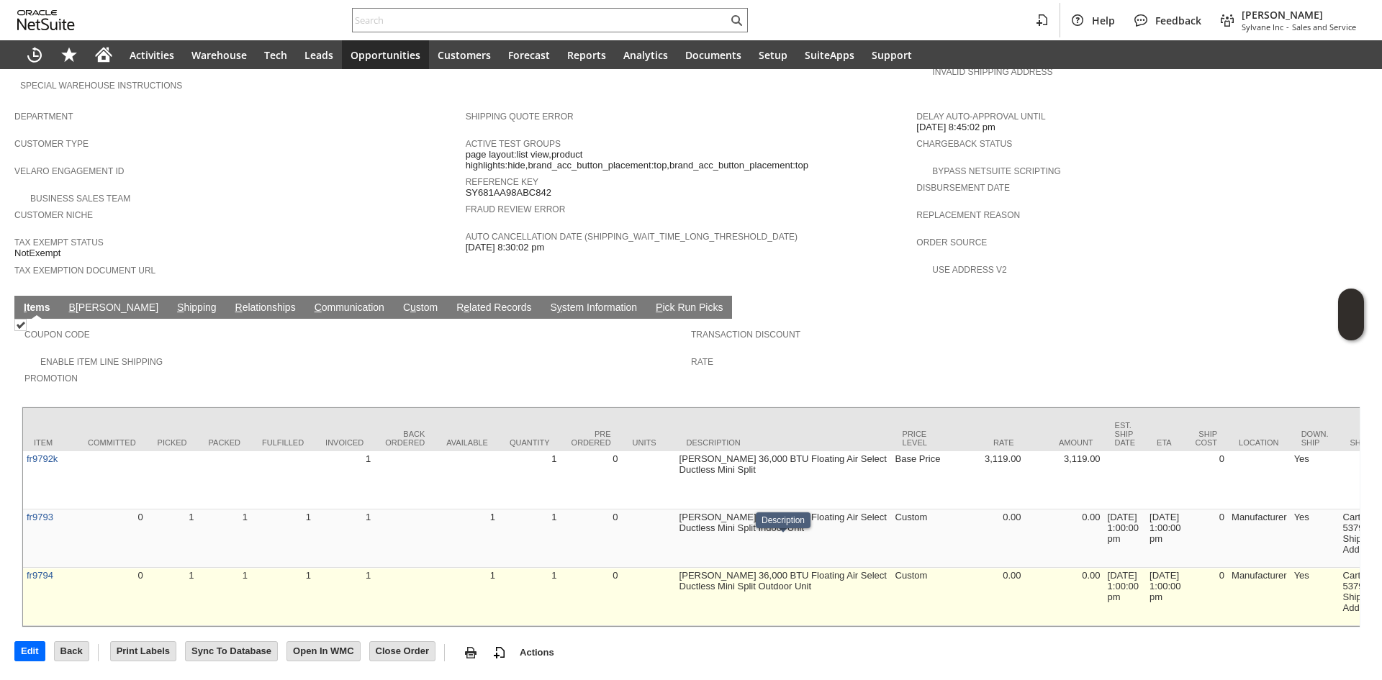
click at [770, 568] on td "Friedrich 36,000 BTU Floating Air Select Ductless Mini Split Outdoor Unit" at bounding box center [784, 597] width 216 height 58
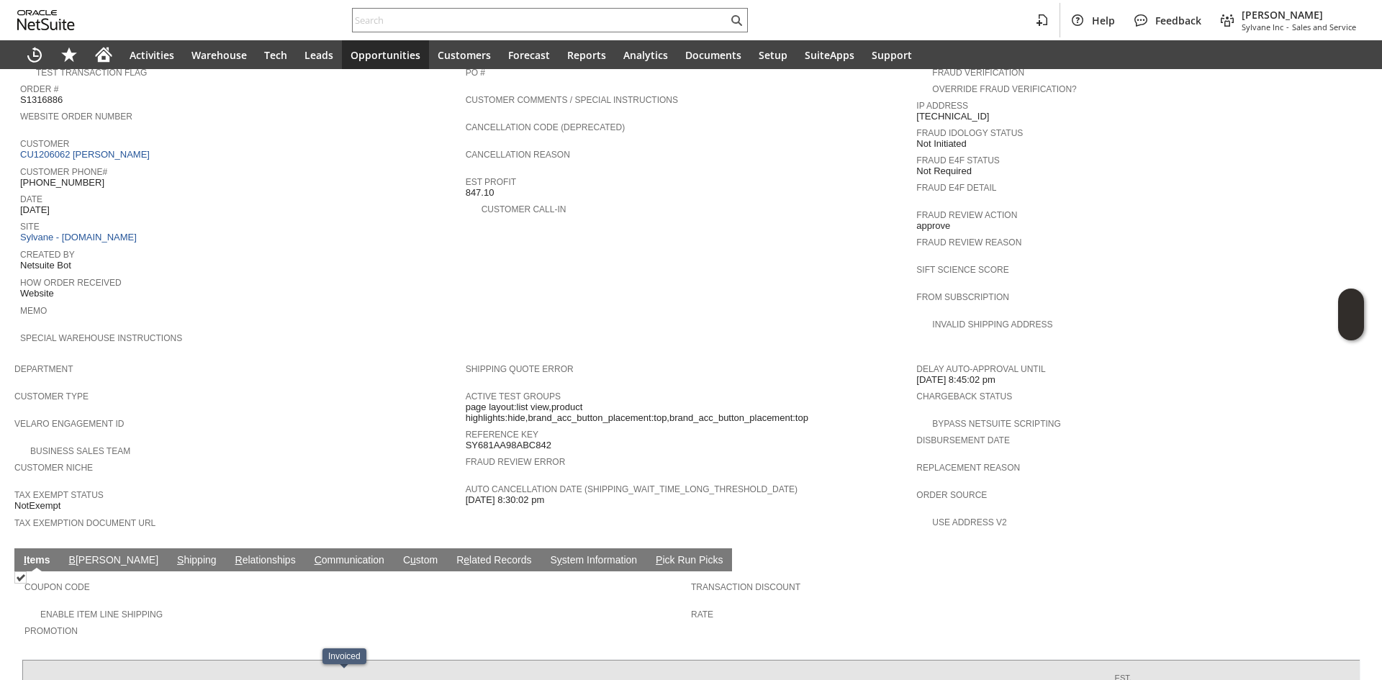
scroll to position [524, 0]
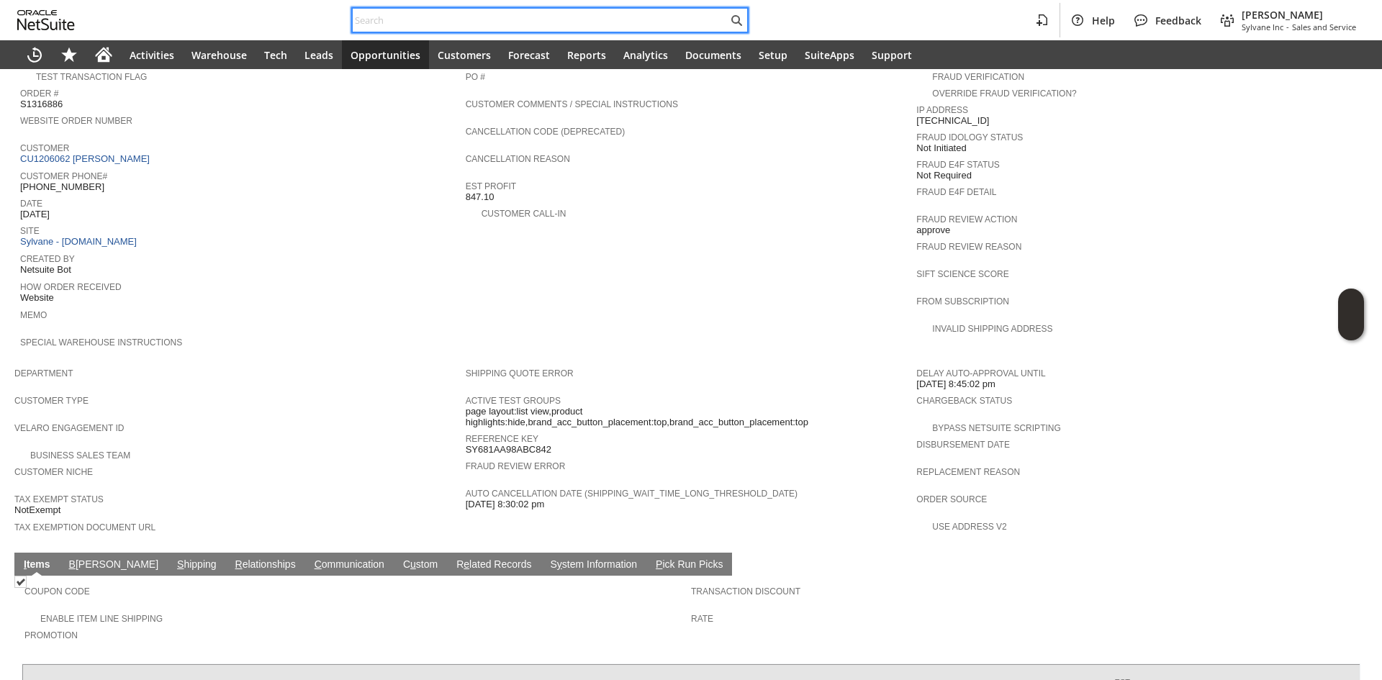
click at [466, 26] on input "text" at bounding box center [540, 20] width 375 height 17
paste input "Stacy McCoy"
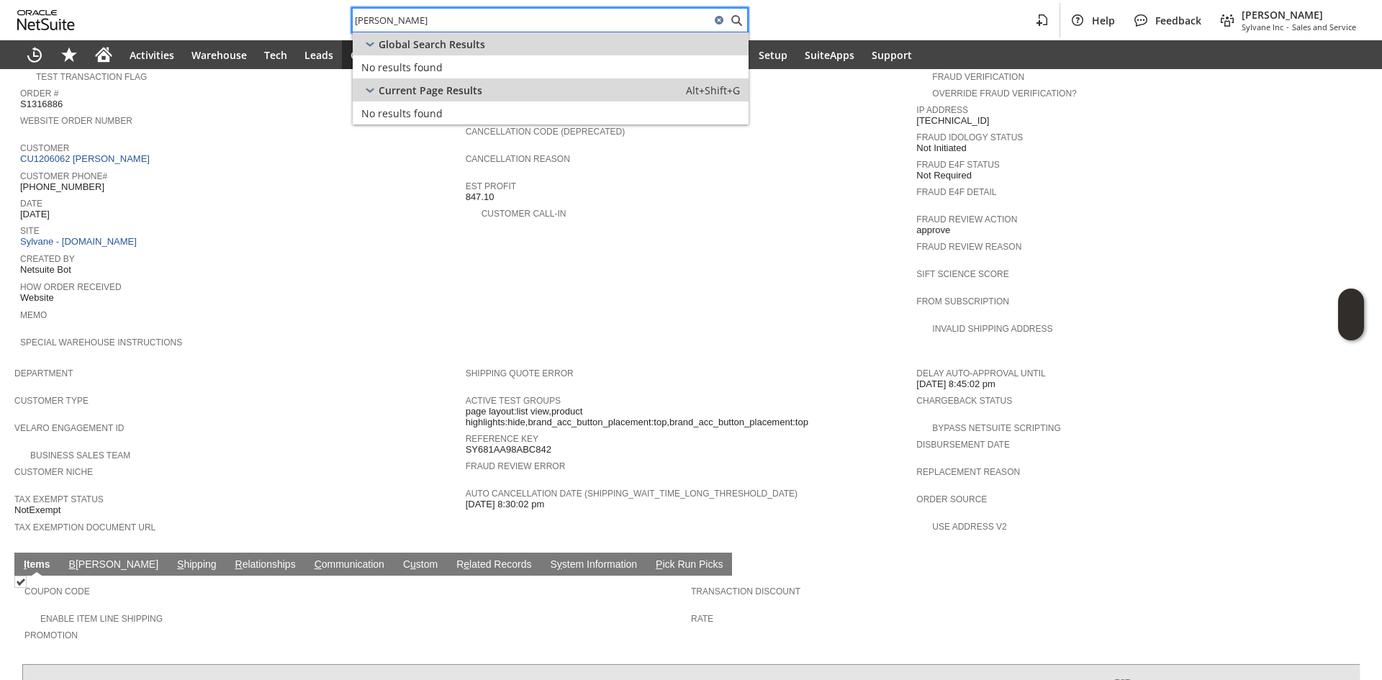
click at [478, 24] on input "Stacy McCoy" at bounding box center [532, 20] width 358 height 17
paste input "Y681AA98ABC842"
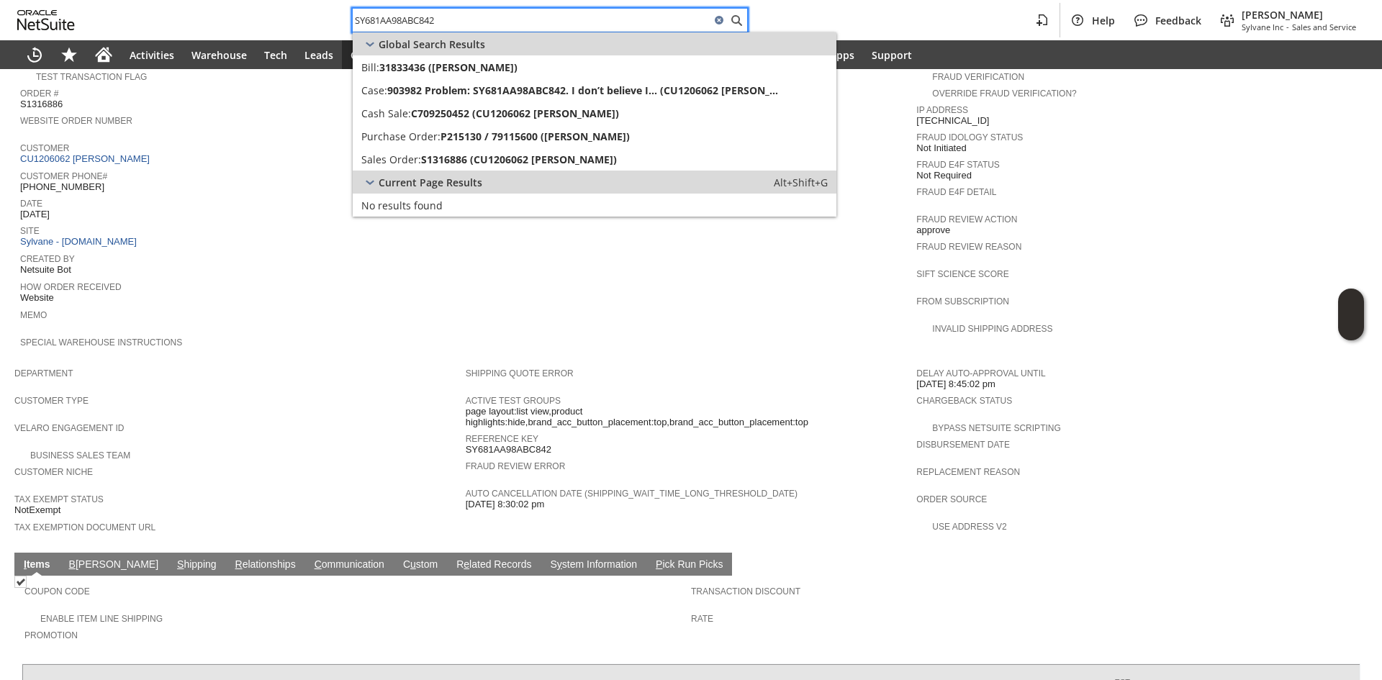
click at [481, 27] on input "SY681AA98ABC842" at bounding box center [532, 20] width 358 height 17
paste input "stacy_mccoy@uhaul.com"
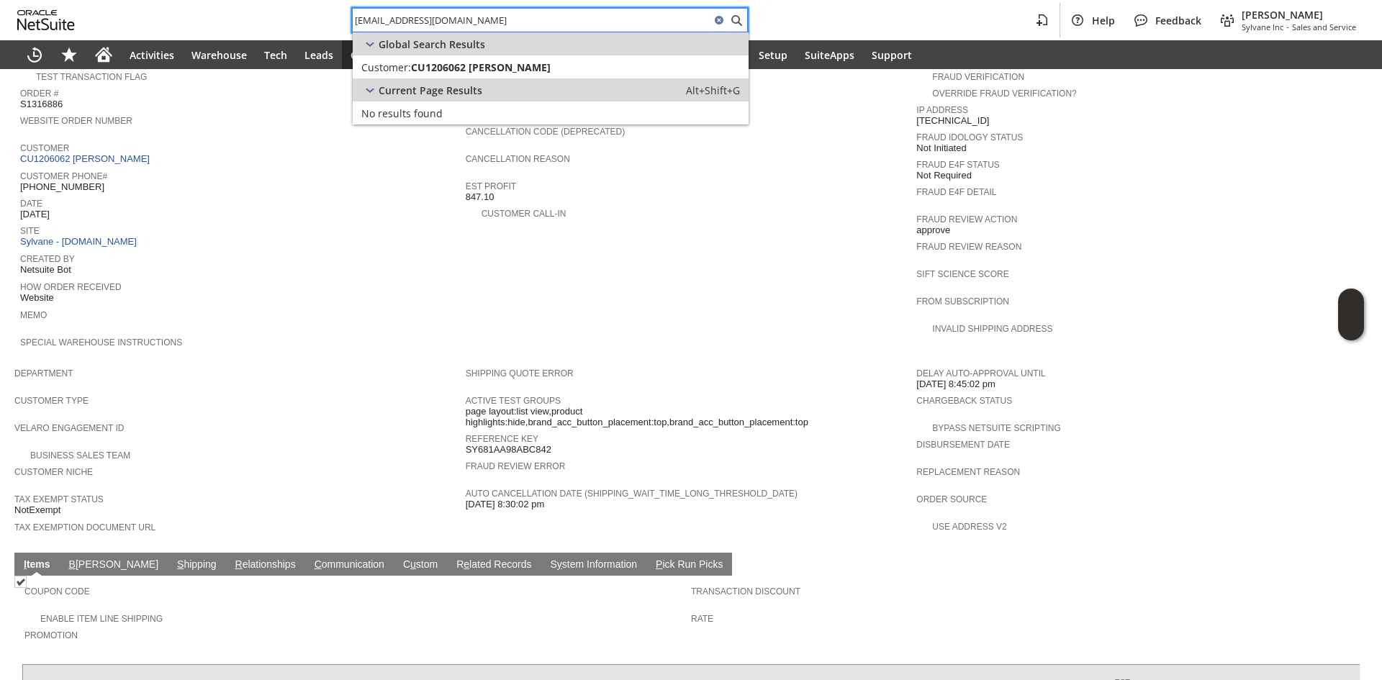
type input "stacy_mccoy@uhaul.com"
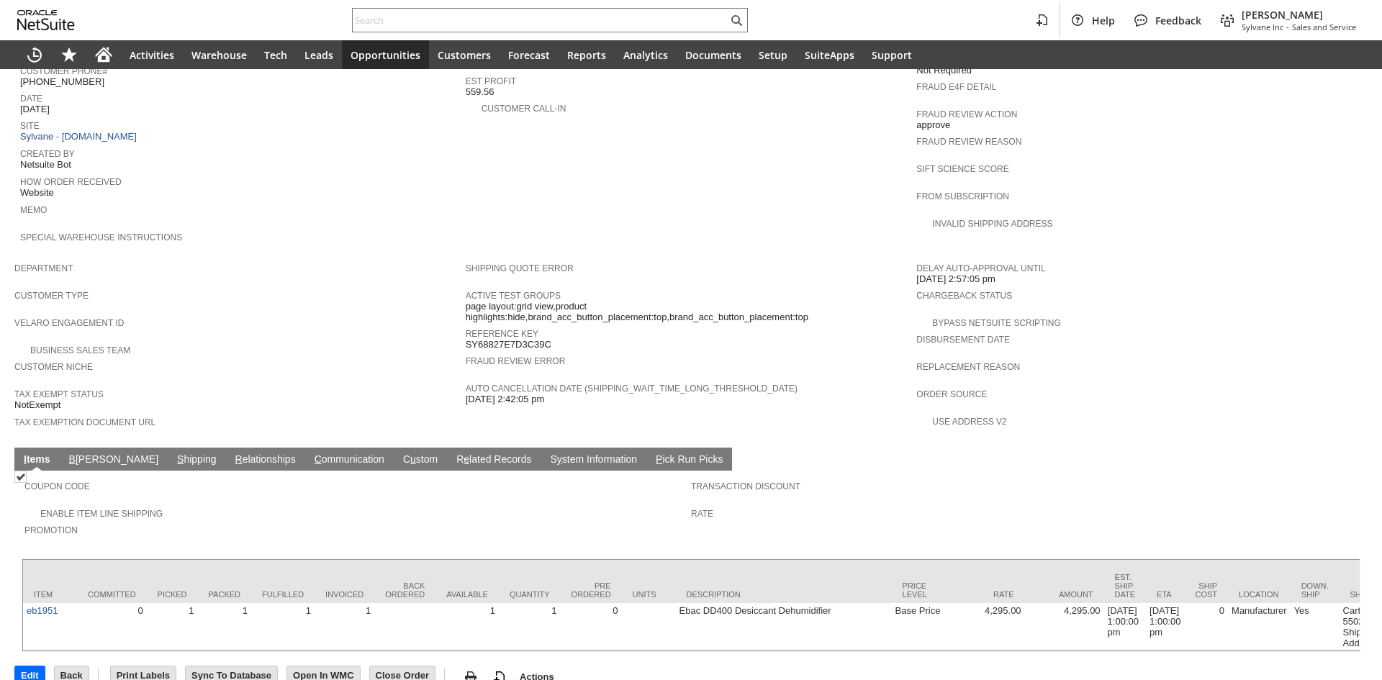
scroll to position [630, 0]
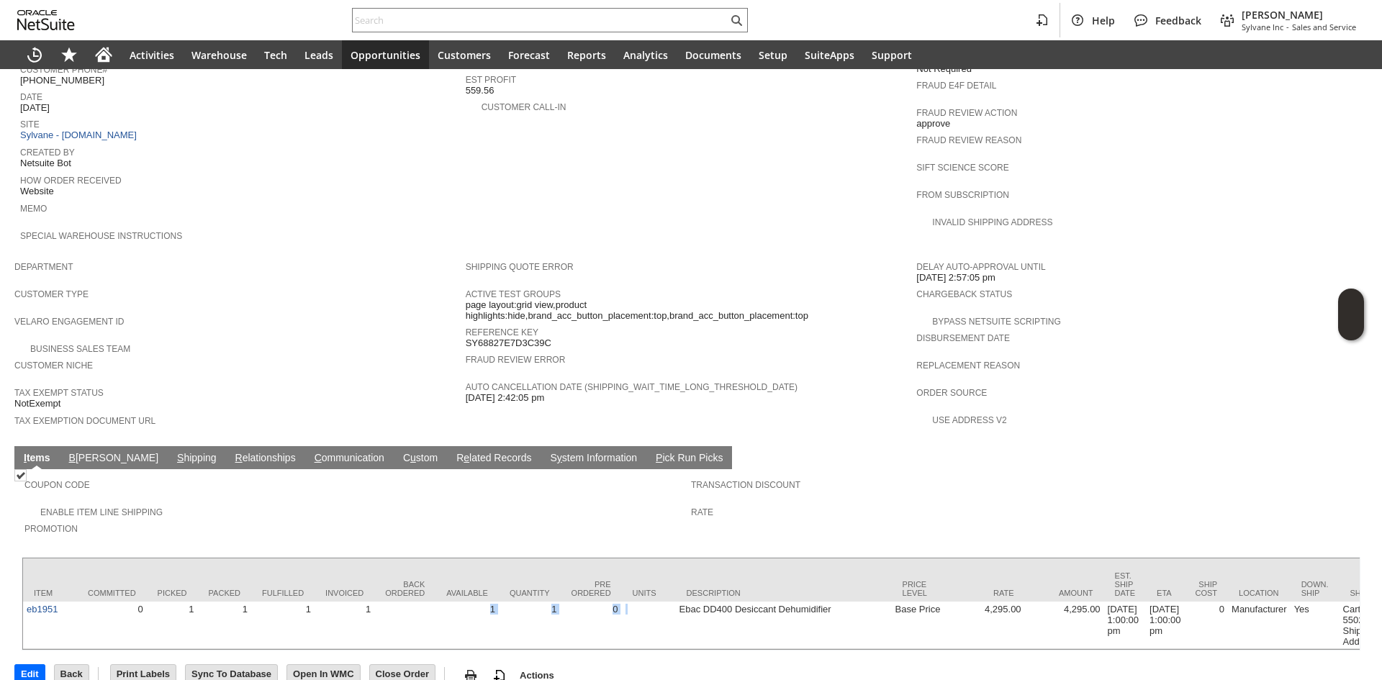
drag, startPoint x: 478, startPoint y: 614, endPoint x: 656, endPoint y: 616, distance: 177.8
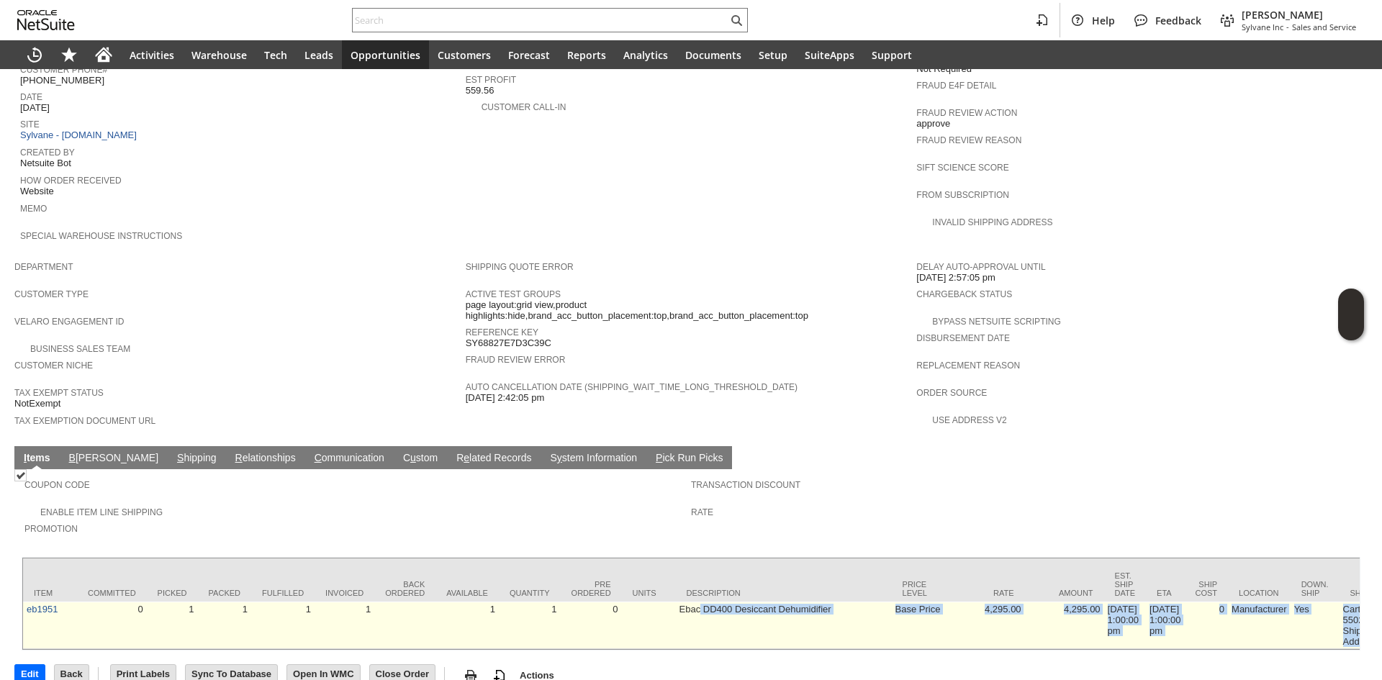
drag, startPoint x: 474, startPoint y: 628, endPoint x: 699, endPoint y: 615, distance: 225.6
click at [699, 615] on div "Sales Order List Search S1340892 CU1228954 [PERSON_NAME] Billed Go Edit Back Ne…" at bounding box center [691, 71] width 1382 height 1264
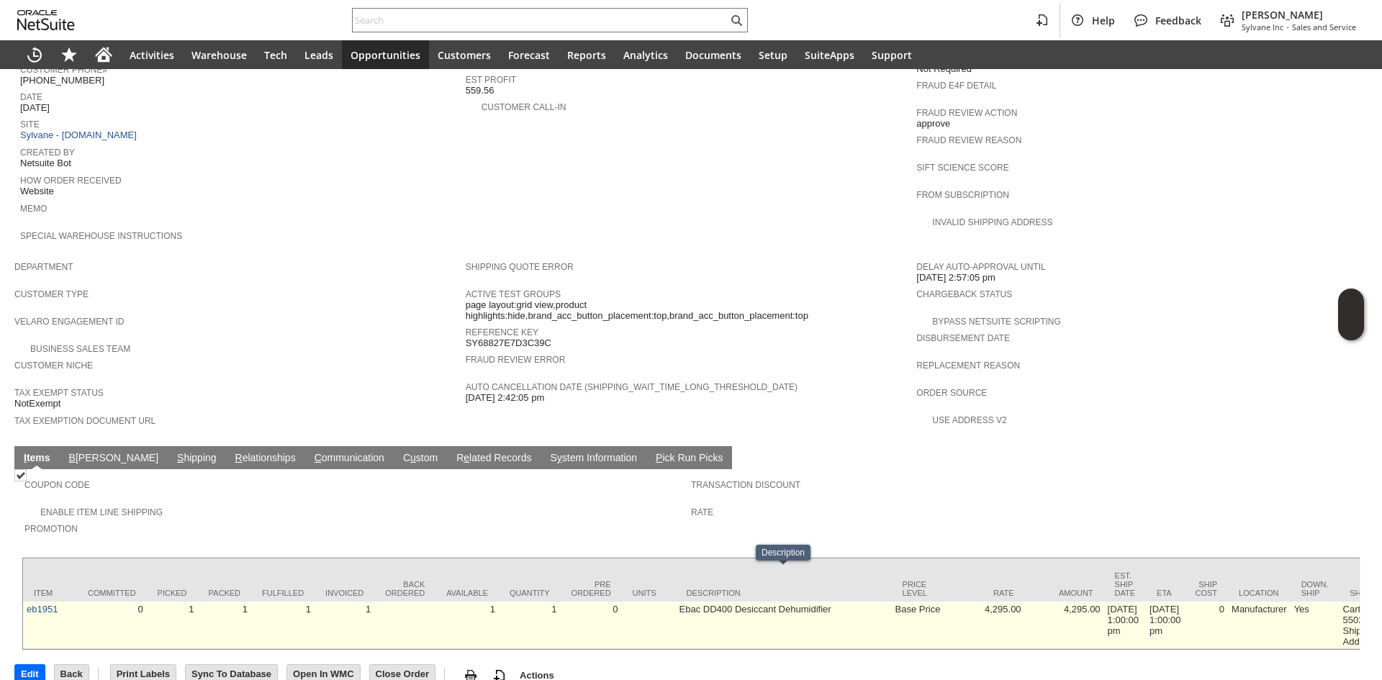
drag, startPoint x: 1070, startPoint y: 589, endPoint x: 1175, endPoint y: 589, distance: 105.1
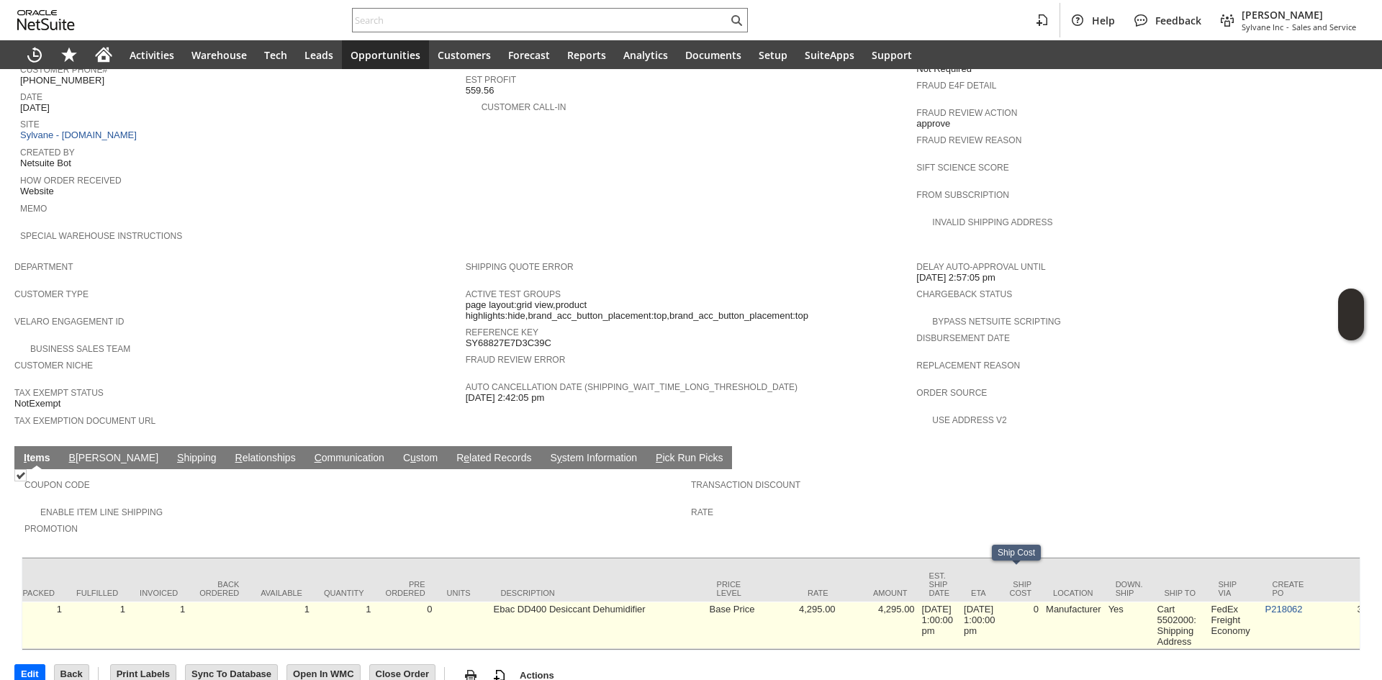
scroll to position [0, 176]
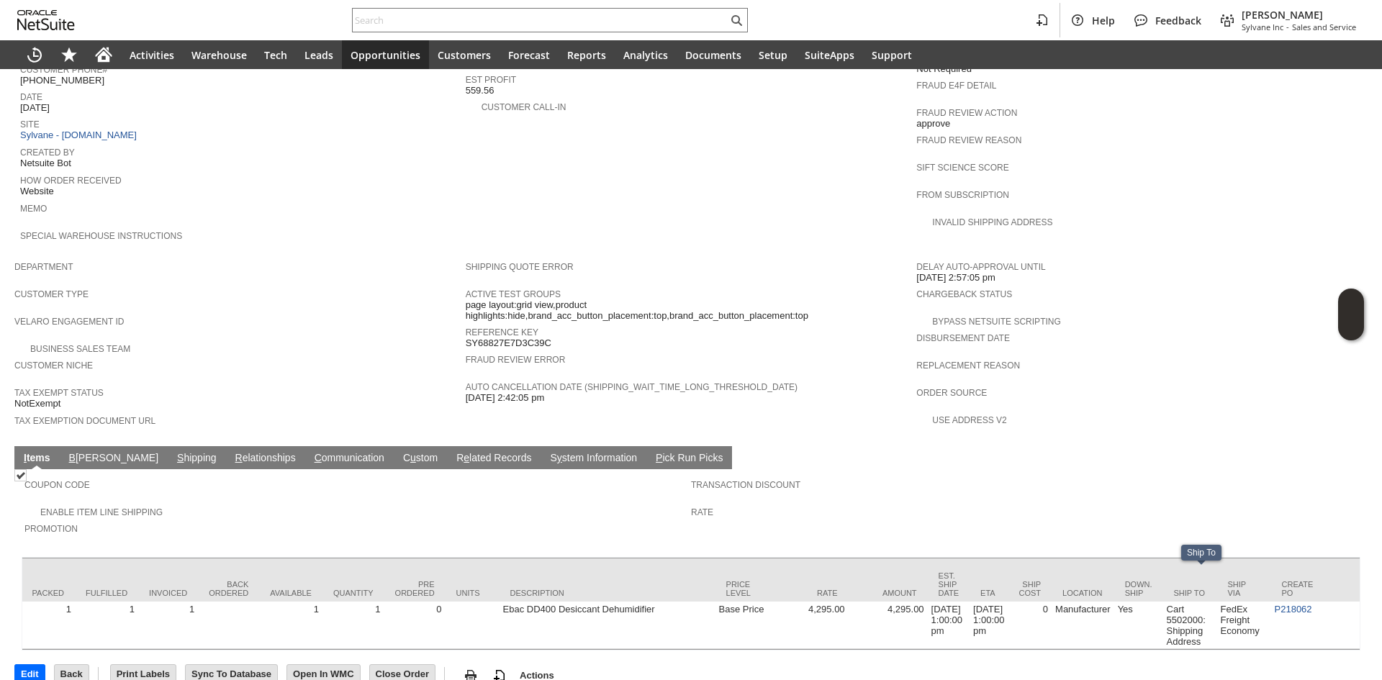
click at [1305, 580] on div "Create PO" at bounding box center [1298, 588] width 32 height 17
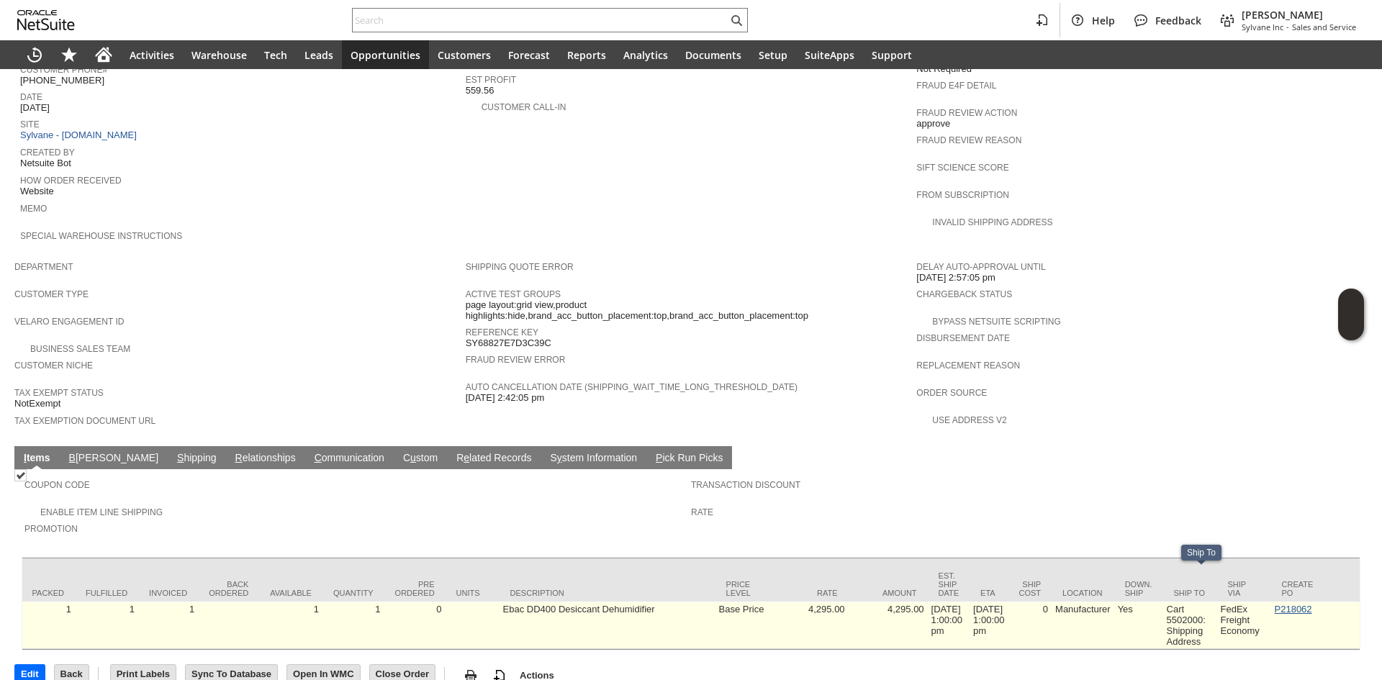
click at [1305, 604] on link "P218062" at bounding box center [1292, 609] width 37 height 11
